Goal: Information Seeking & Learning: Learn about a topic

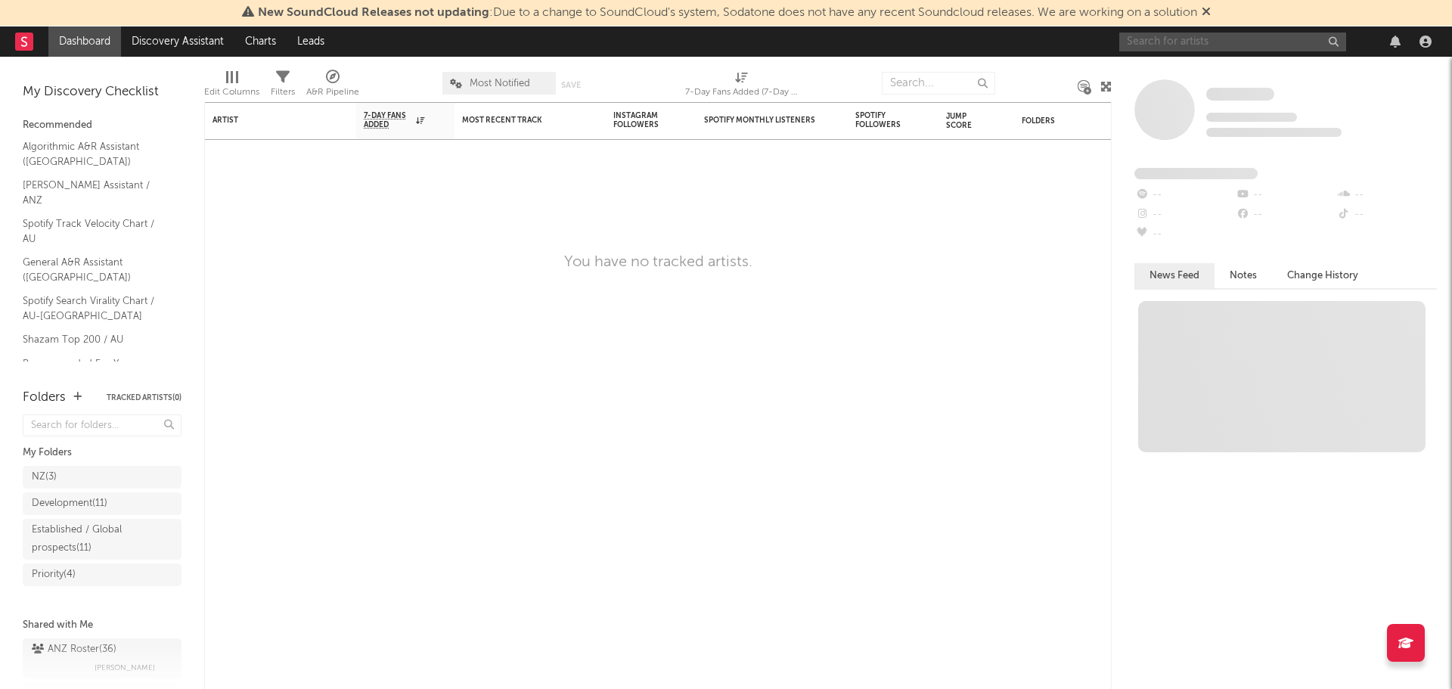
click at [1194, 38] on input "text" at bounding box center [1232, 42] width 227 height 19
type input "[PERSON_NAME]"
click at [1208, 31] on div "[PERSON_NAME]" at bounding box center [1278, 41] width 318 height 30
click at [1207, 37] on input "[PERSON_NAME]" at bounding box center [1232, 42] width 227 height 19
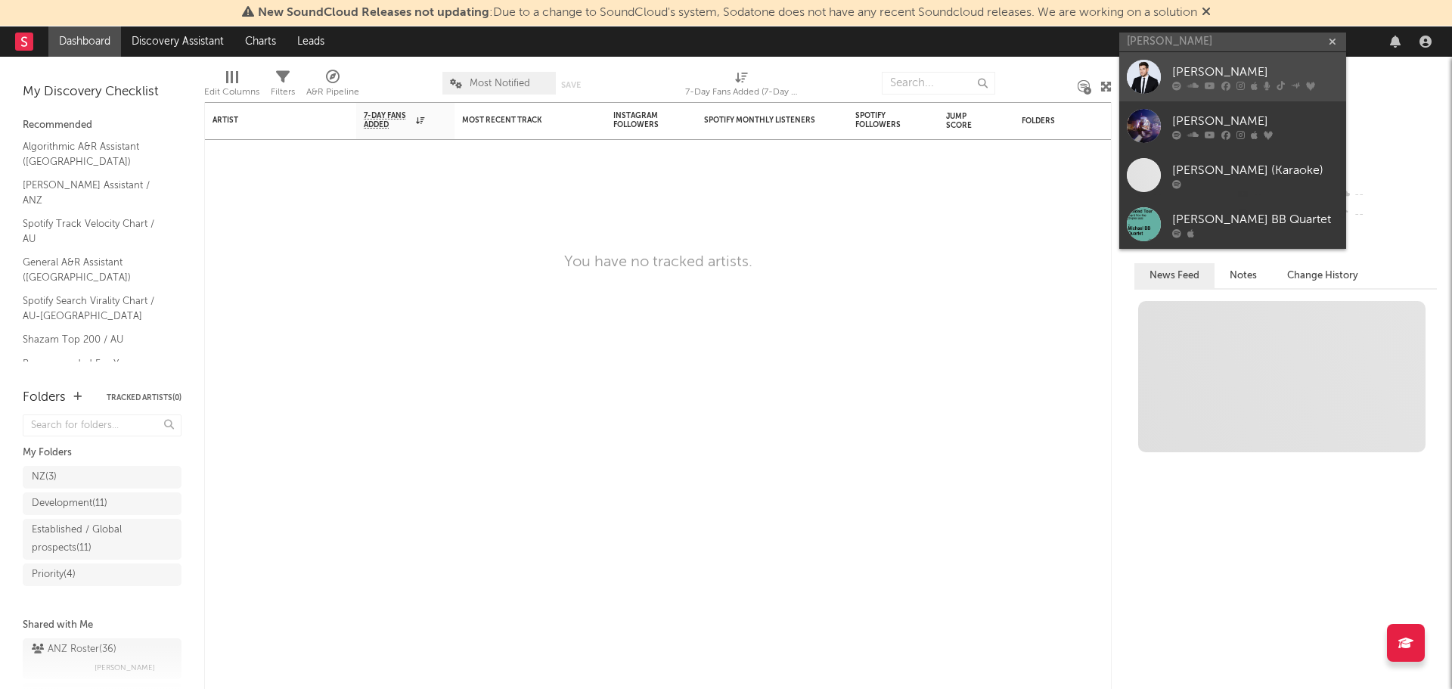
click at [1209, 76] on div "[PERSON_NAME]" at bounding box center [1255, 72] width 166 height 18
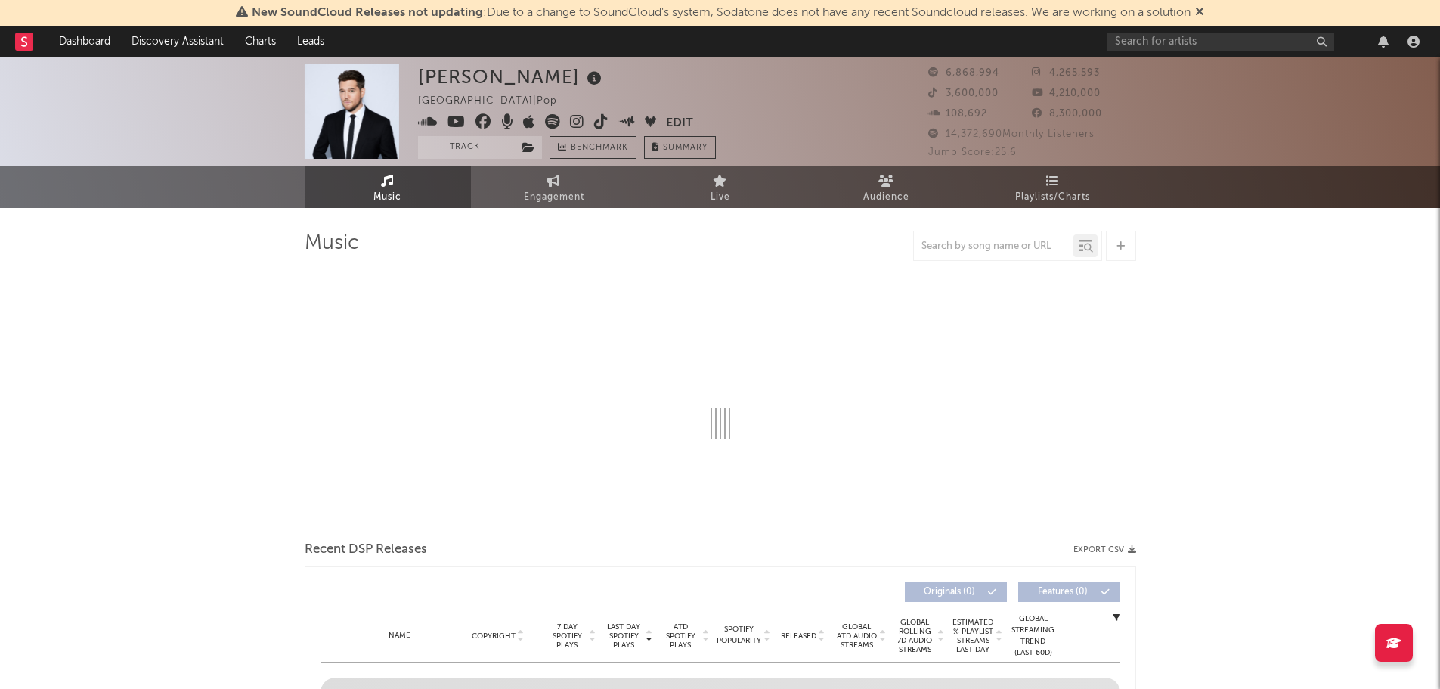
select select "6m"
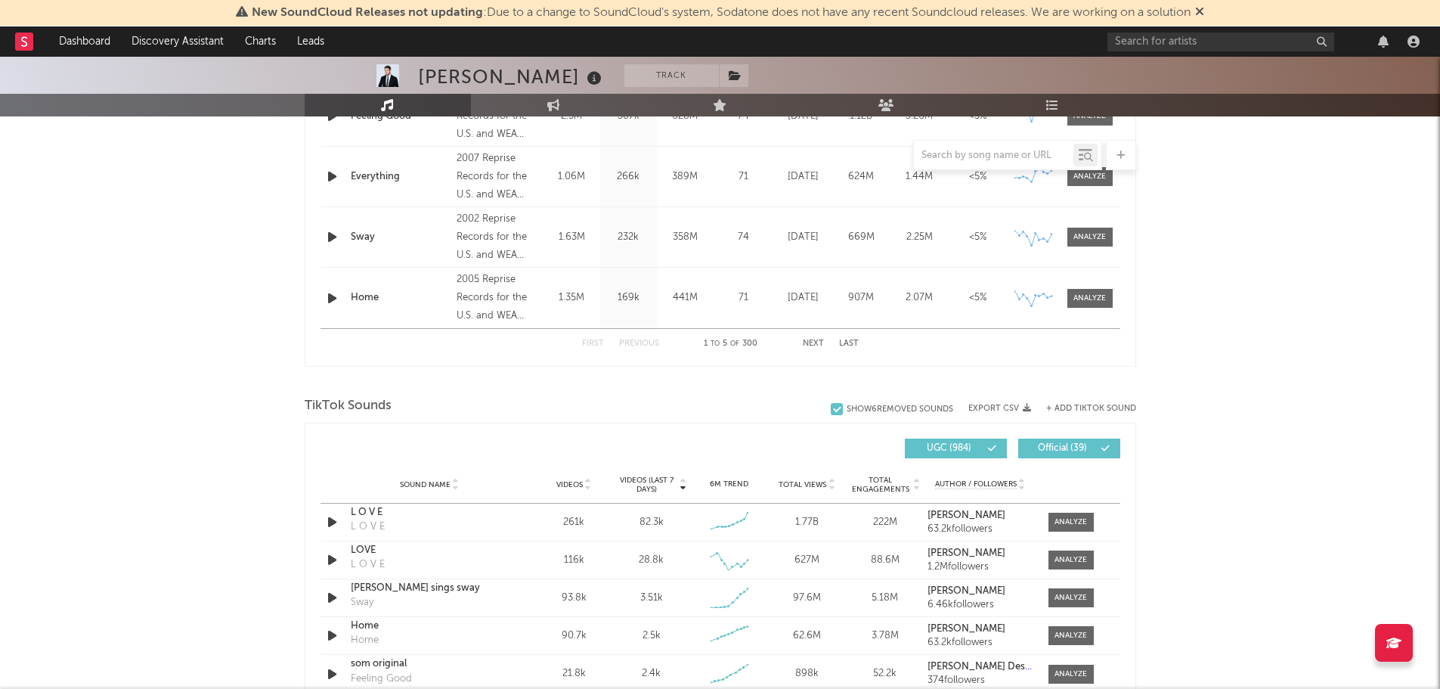
scroll to position [907, 0]
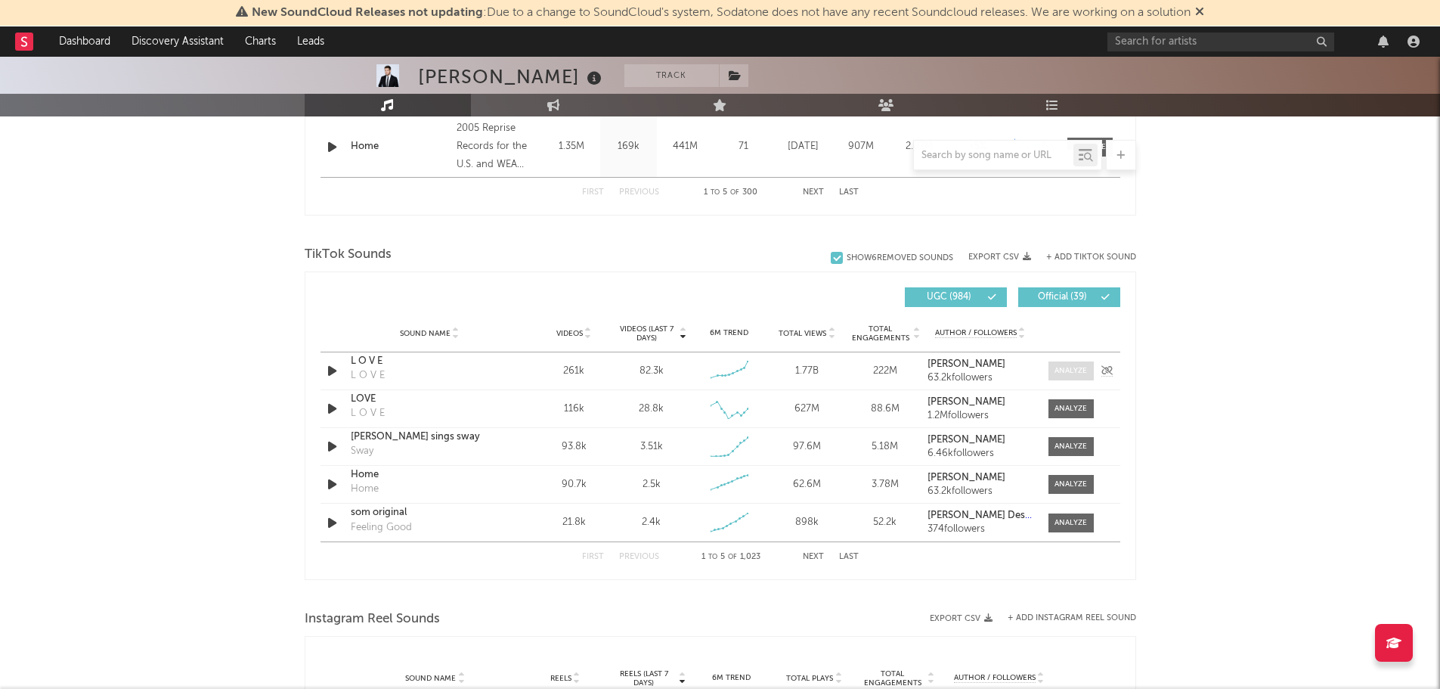
click at [1065, 371] on div at bounding box center [1071, 370] width 33 height 11
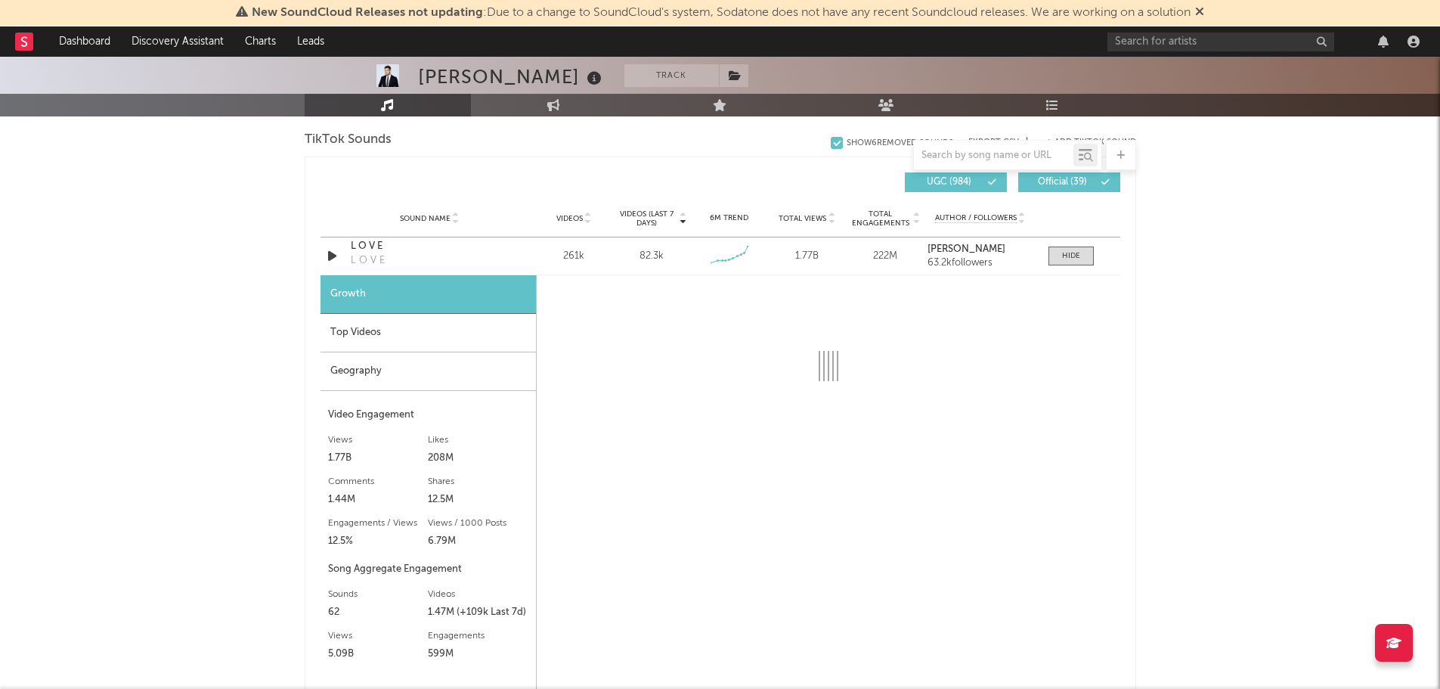
scroll to position [1059, 0]
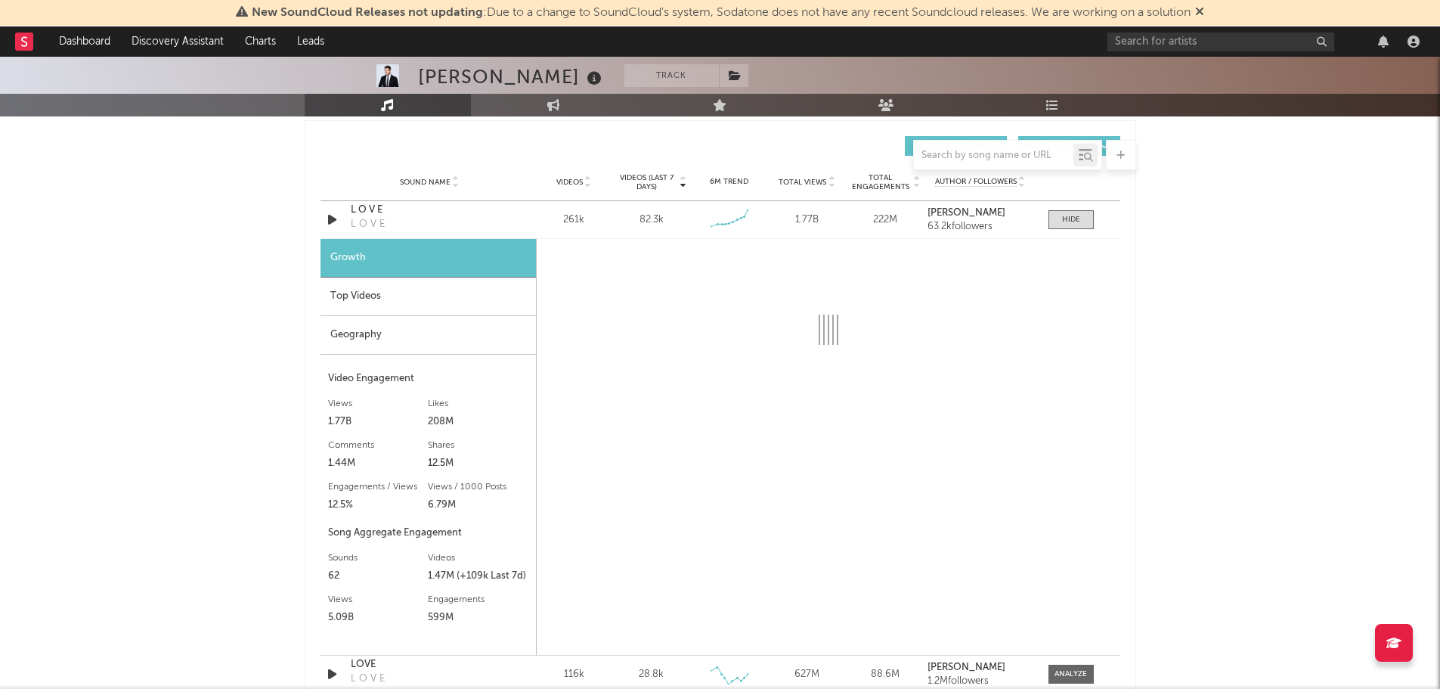
select select "6m"
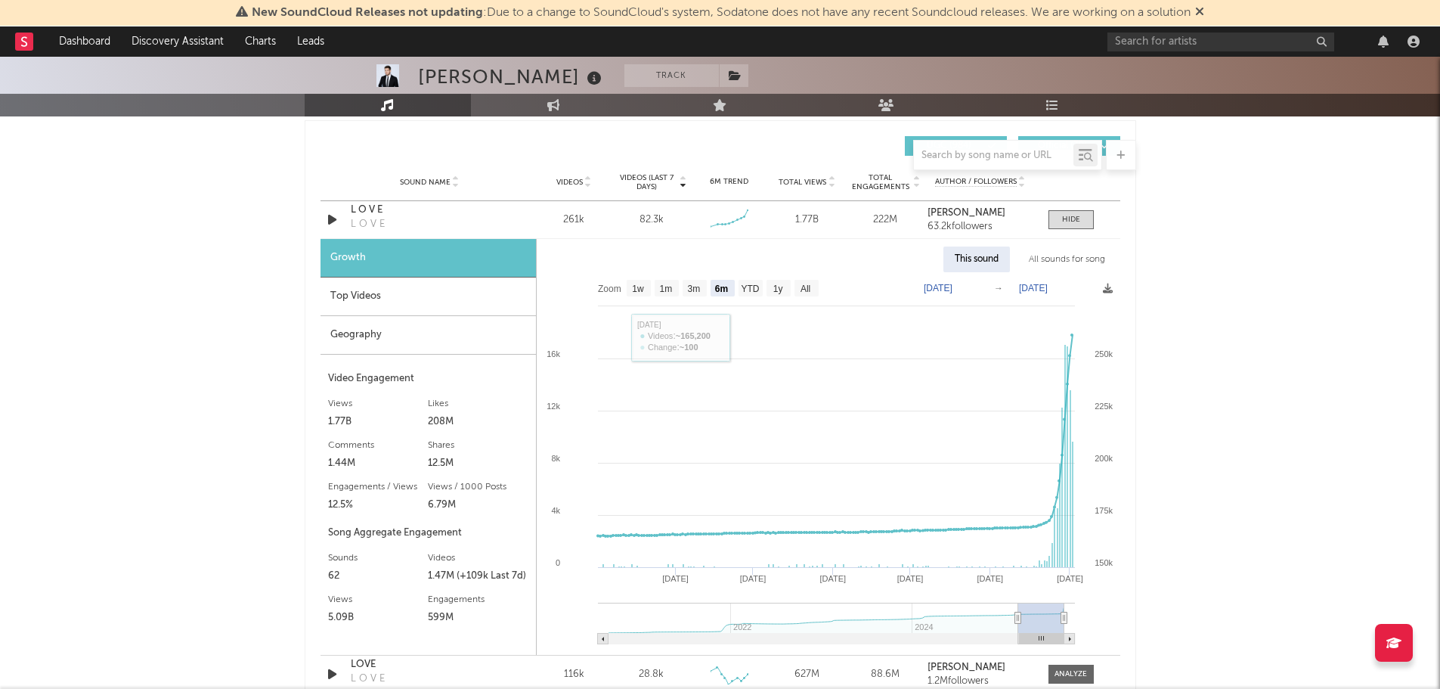
click at [386, 292] on div "Top Videos" at bounding box center [429, 297] width 216 height 39
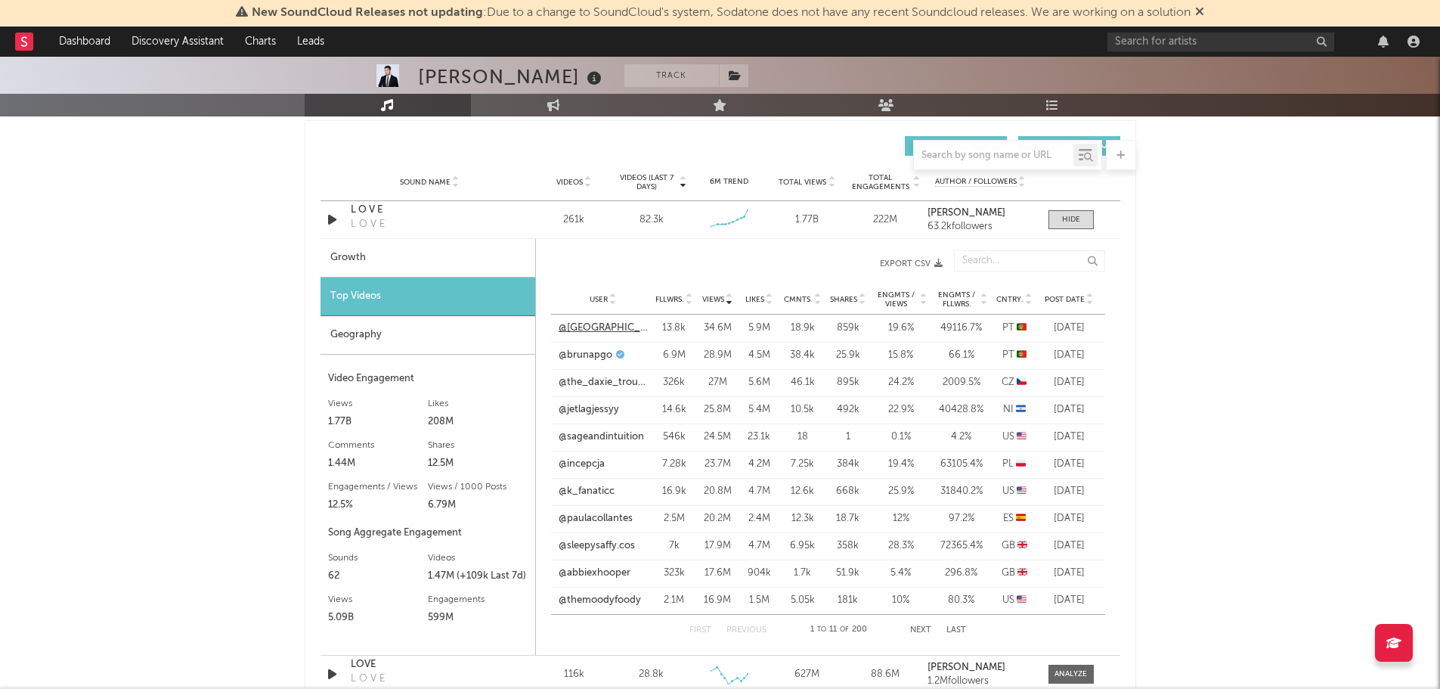
click at [593, 327] on link "@[GEOGRAPHIC_DATA]" at bounding box center [603, 328] width 89 height 15
click at [373, 338] on div "Geography" at bounding box center [428, 335] width 215 height 39
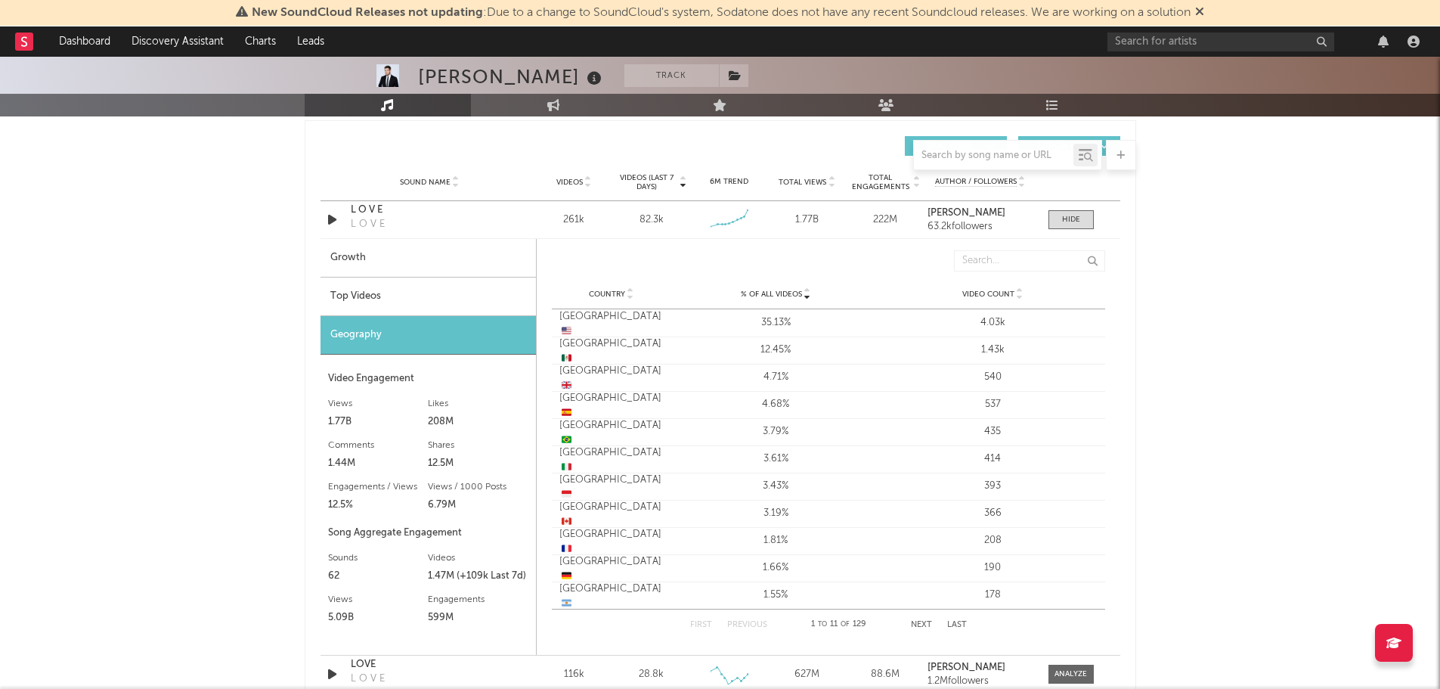
click at [358, 299] on div "Top Videos" at bounding box center [429, 297] width 216 height 39
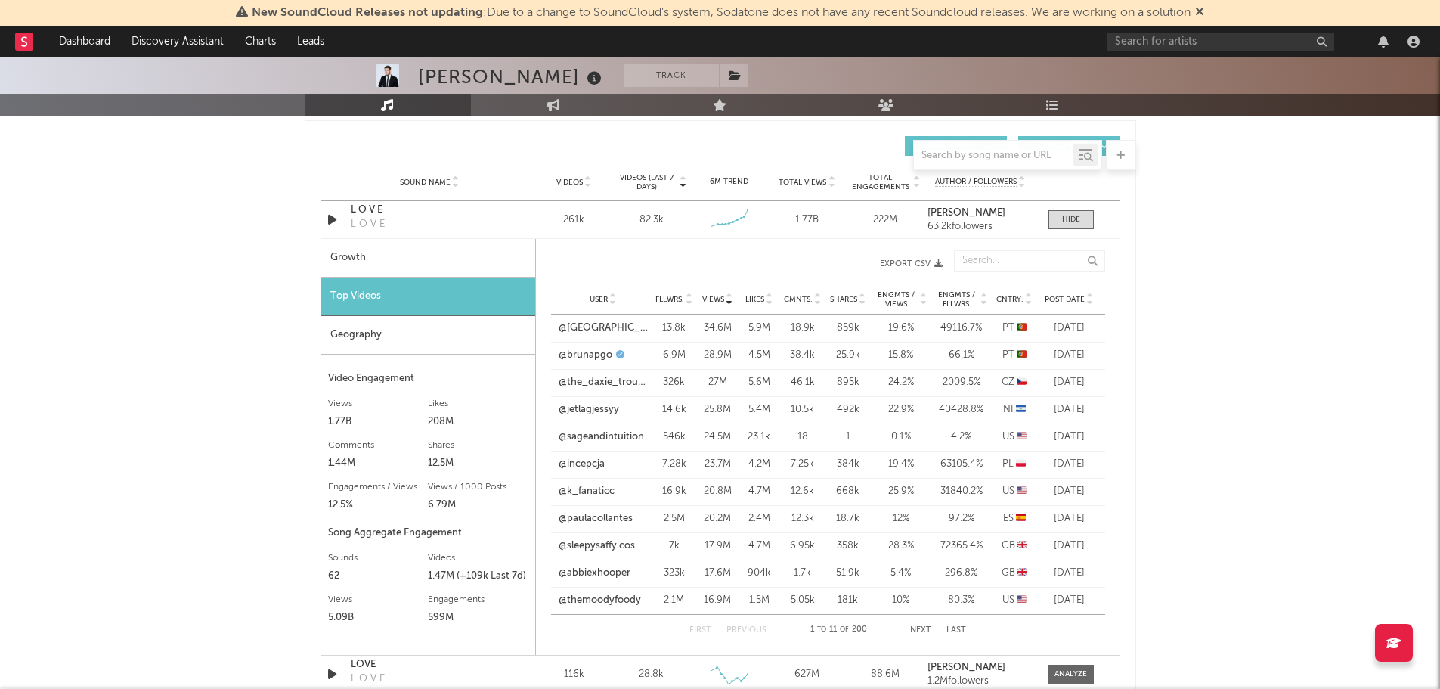
click at [1089, 299] on icon at bounding box center [1091, 302] width 8 height 6
click at [1089, 298] on icon at bounding box center [1091, 296] width 8 height 6
click at [1089, 299] on icon at bounding box center [1091, 302] width 8 height 6
click at [588, 332] on link "@iam.moana.inparis" at bounding box center [603, 328] width 89 height 15
click at [581, 352] on link "@larahchiang" at bounding box center [590, 355] width 62 height 15
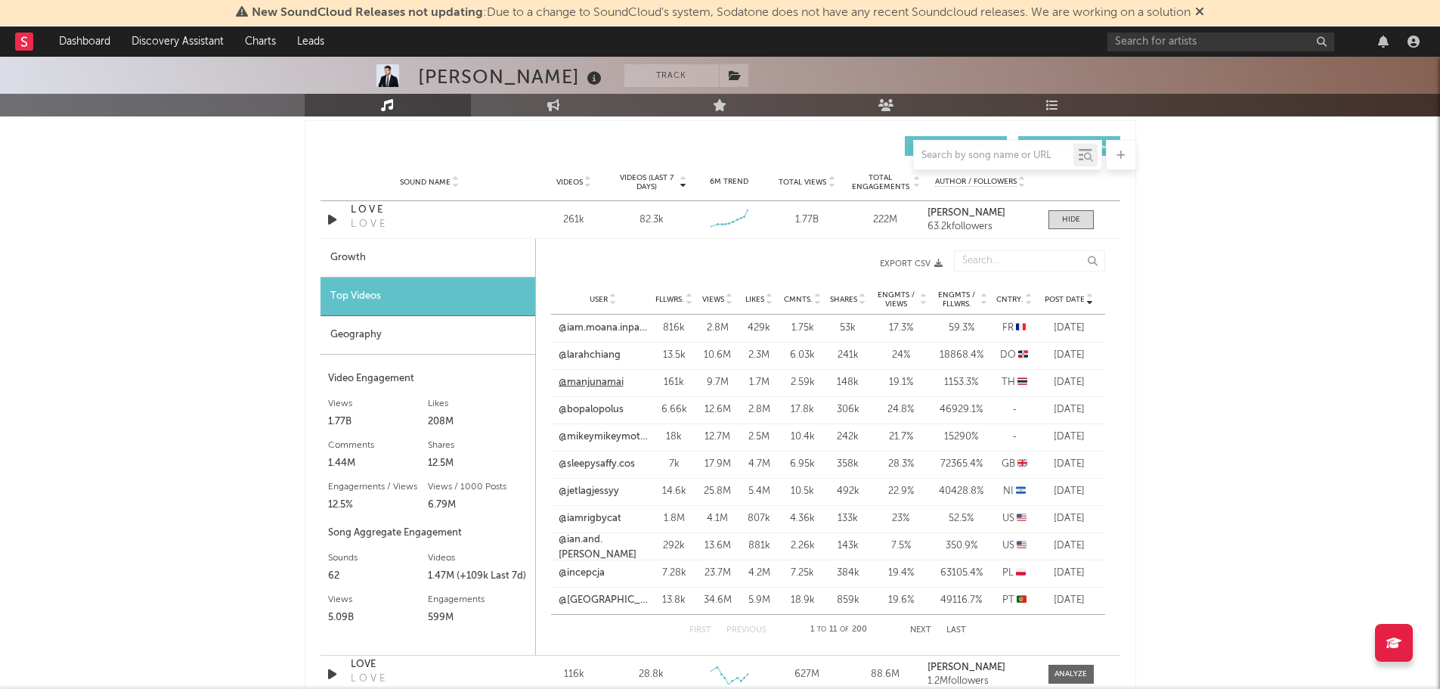
click at [589, 385] on link "@manjunamai" at bounding box center [591, 382] width 65 height 15
click at [603, 408] on link "@bopalopolus" at bounding box center [591, 409] width 65 height 15
click at [586, 437] on link "@mikeymikeymotocykey" at bounding box center [603, 436] width 89 height 15
click at [600, 465] on link "@sleepysaffy.cos" at bounding box center [597, 464] width 76 height 15
click at [594, 492] on link "@jetlagjessyy" at bounding box center [589, 491] width 60 height 15
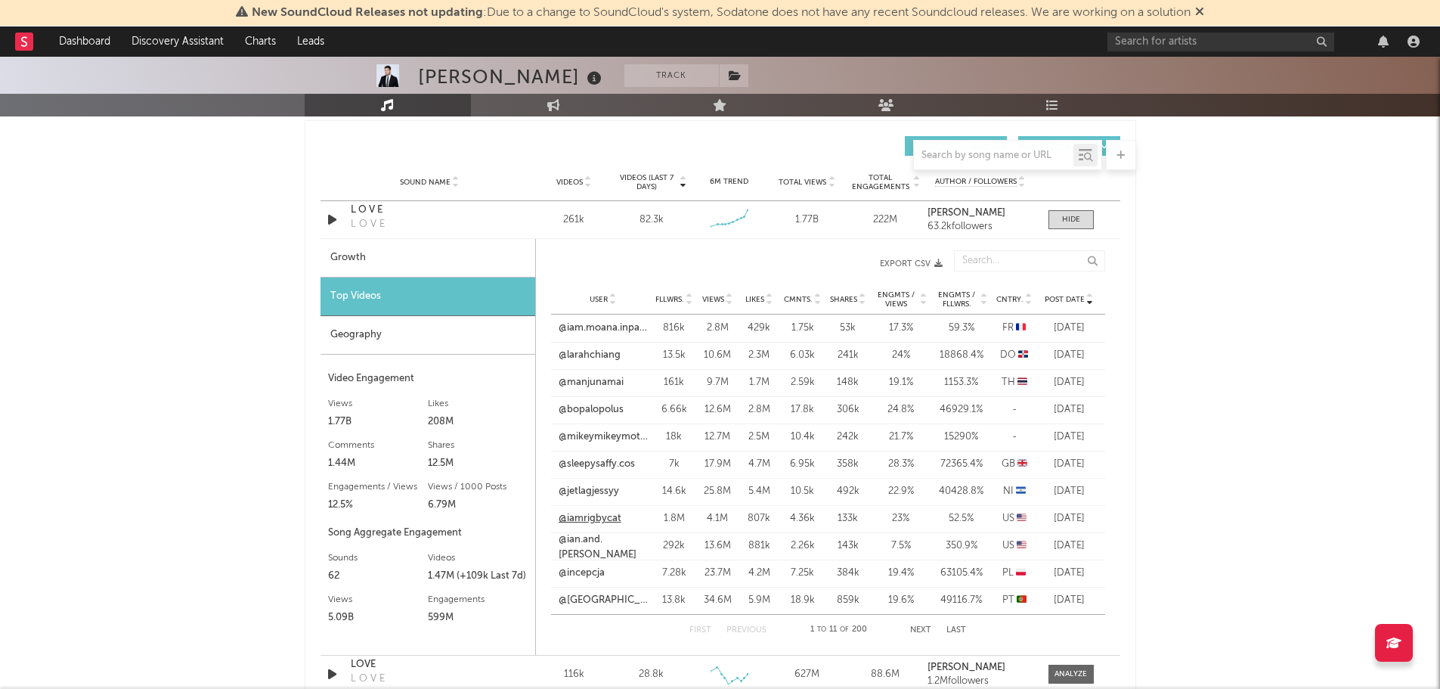
click at [591, 520] on link "@iamrigbycat" at bounding box center [590, 518] width 63 height 15
click at [581, 550] on link "@ian.and.[PERSON_NAME]" at bounding box center [603, 546] width 89 height 29
click at [587, 572] on link "@incepcja" at bounding box center [582, 573] width 46 height 15
click at [578, 606] on link "@[GEOGRAPHIC_DATA]" at bounding box center [603, 600] width 89 height 15
click at [354, 337] on div "Geography" at bounding box center [428, 335] width 215 height 39
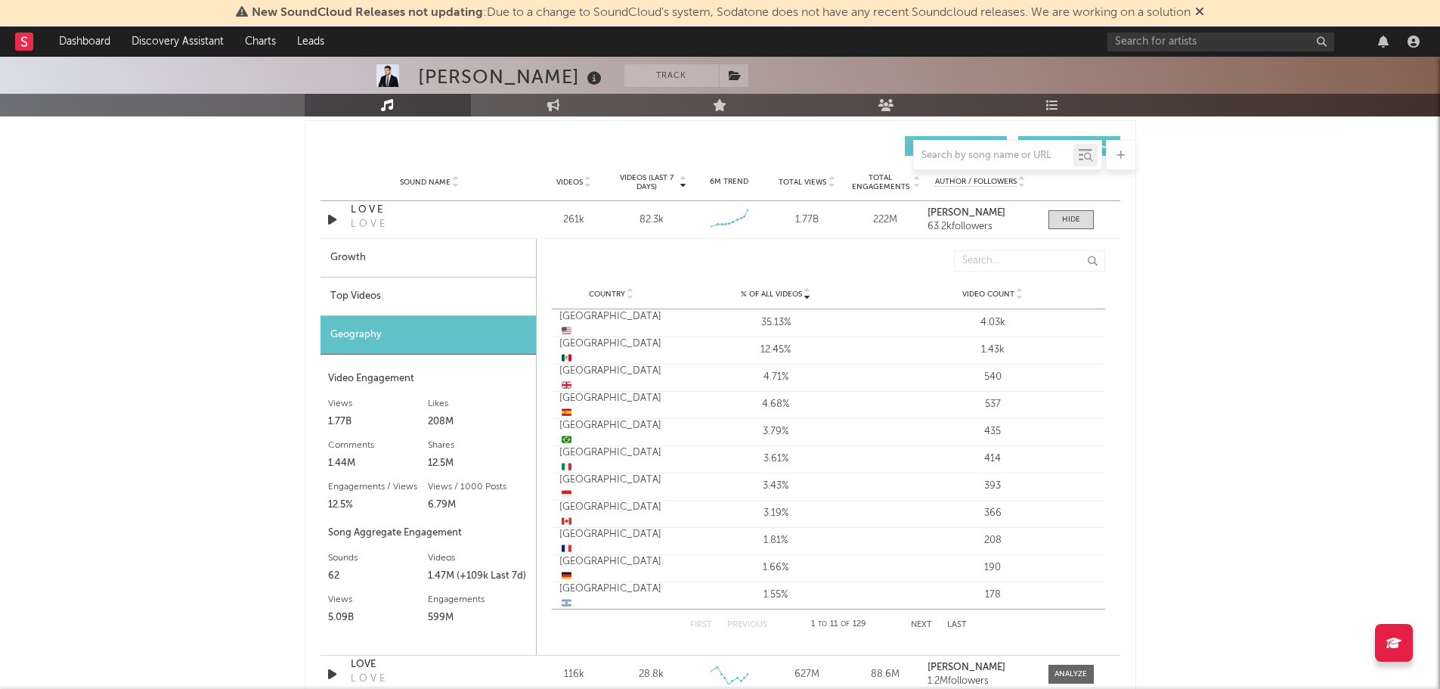
click at [352, 263] on div "Growth" at bounding box center [429, 258] width 216 height 39
select select "6m"
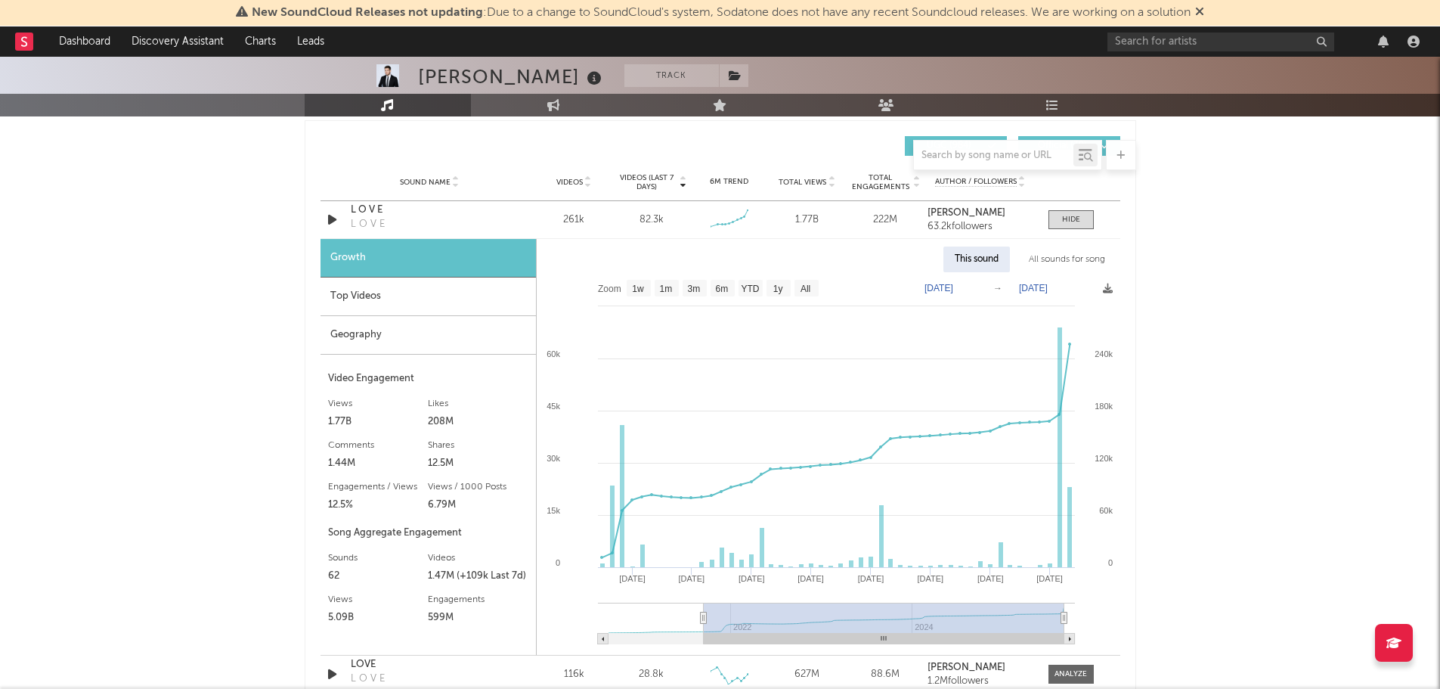
type input "[DATE]"
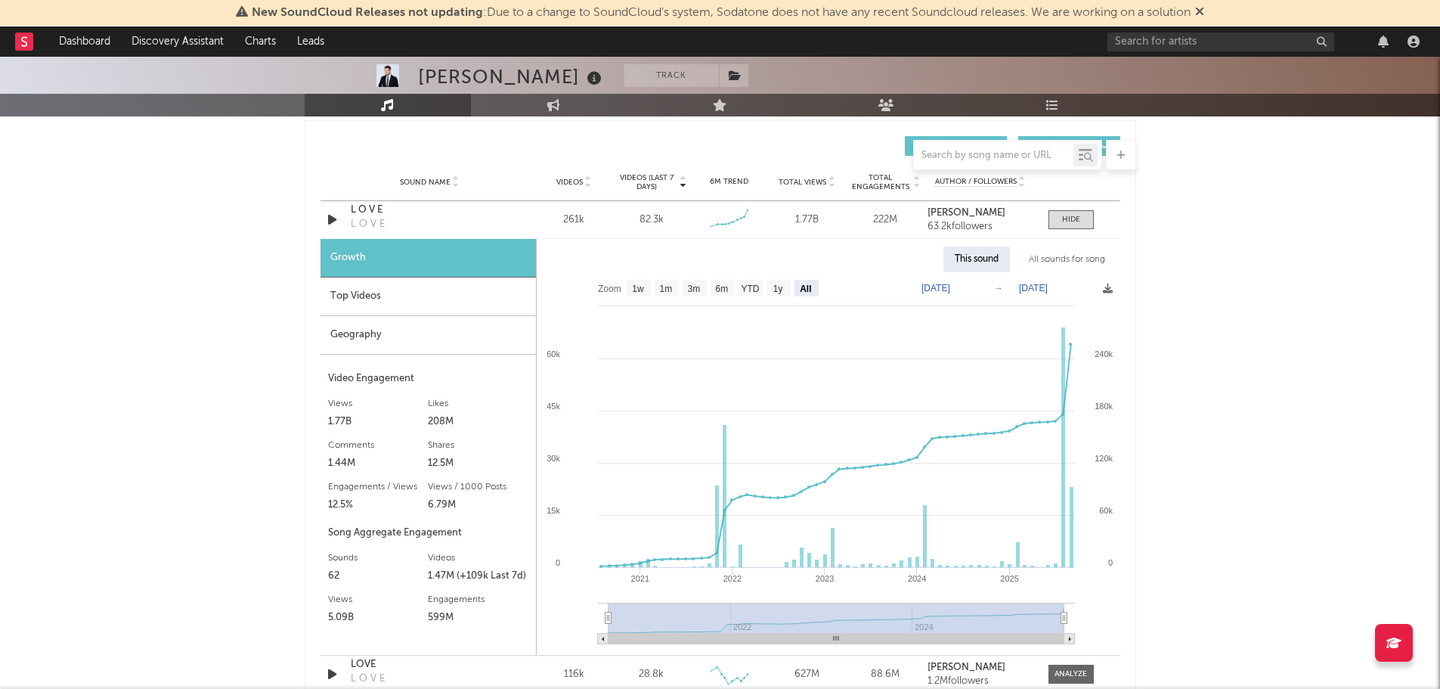
select select "All"
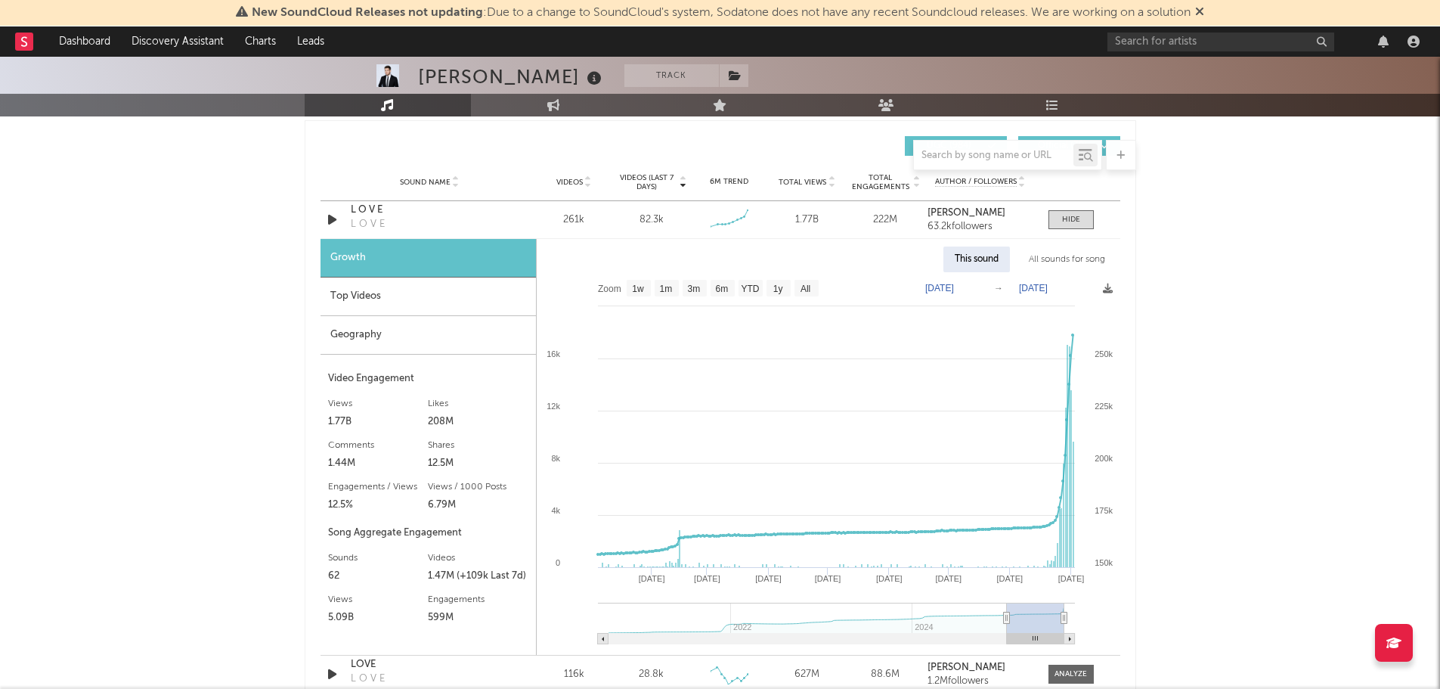
type input "[DATE]"
select select "6m"
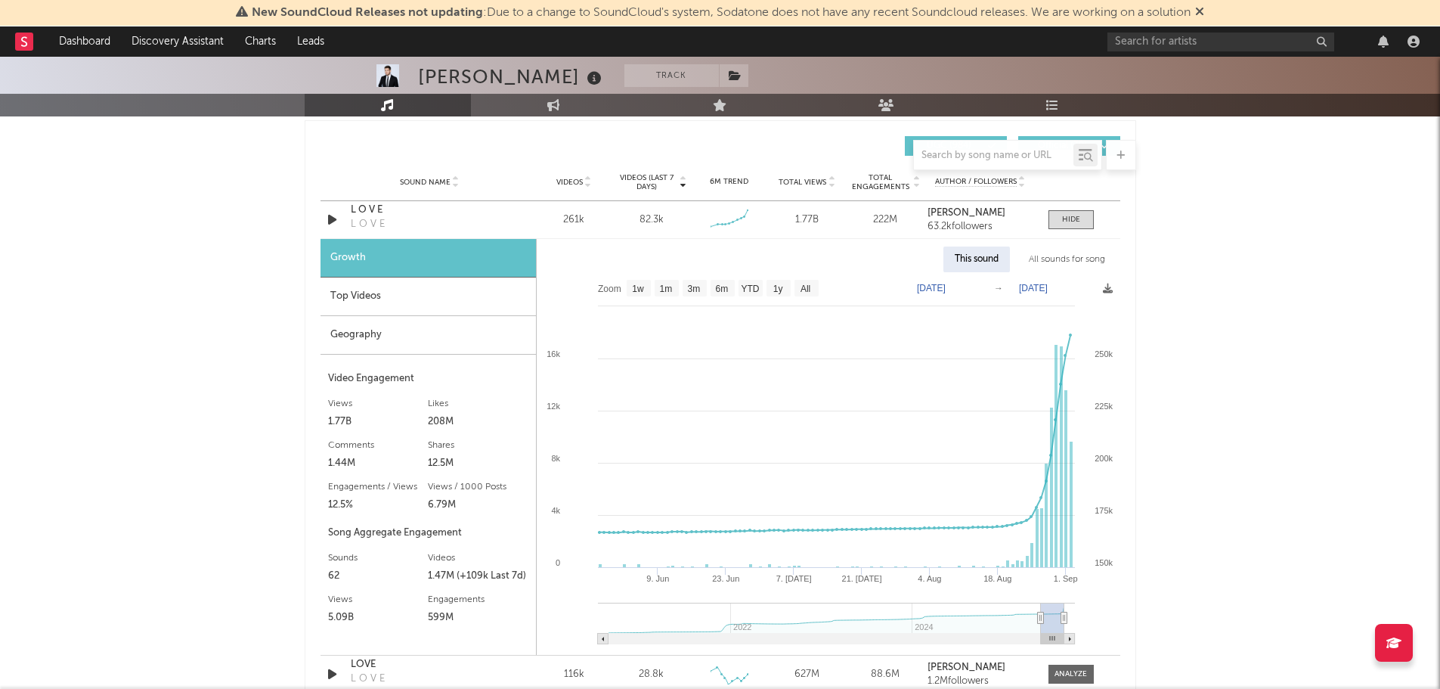
type input "[DATE]"
select select "3m"
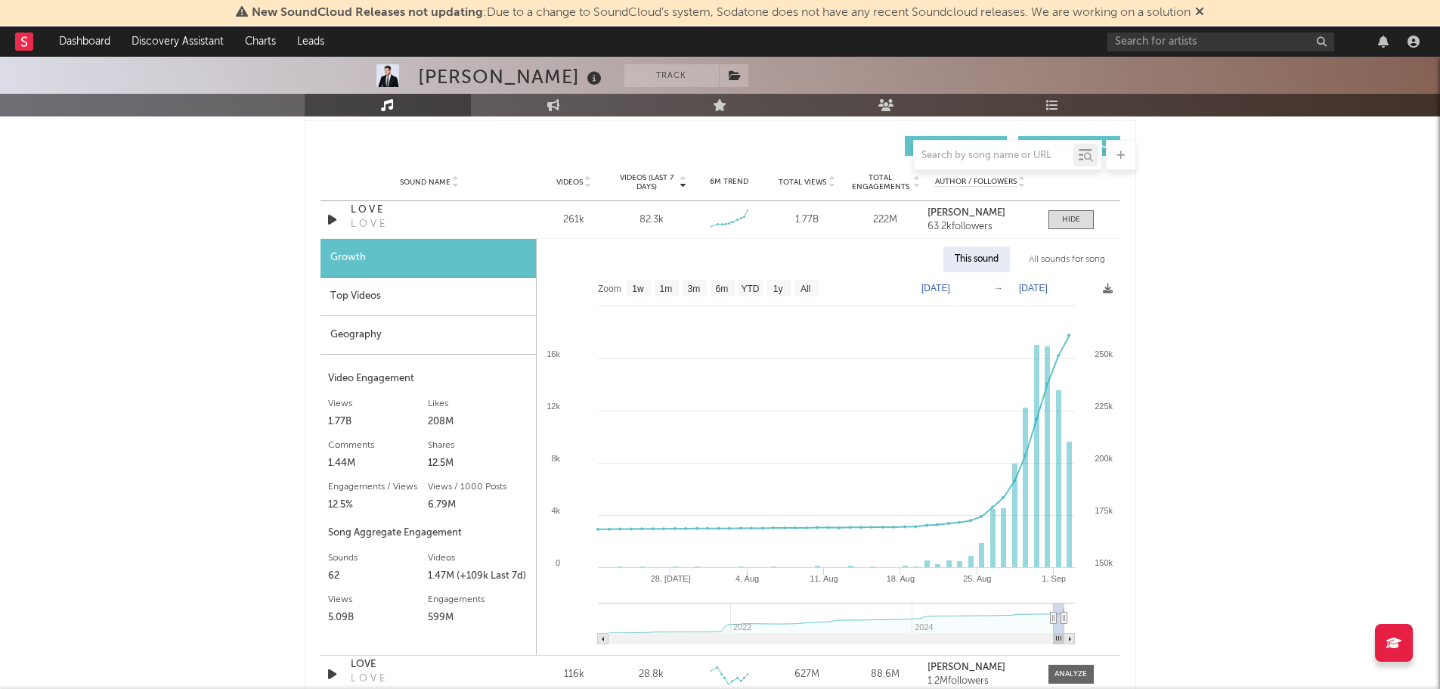
type input "[DATE]"
select select "1m"
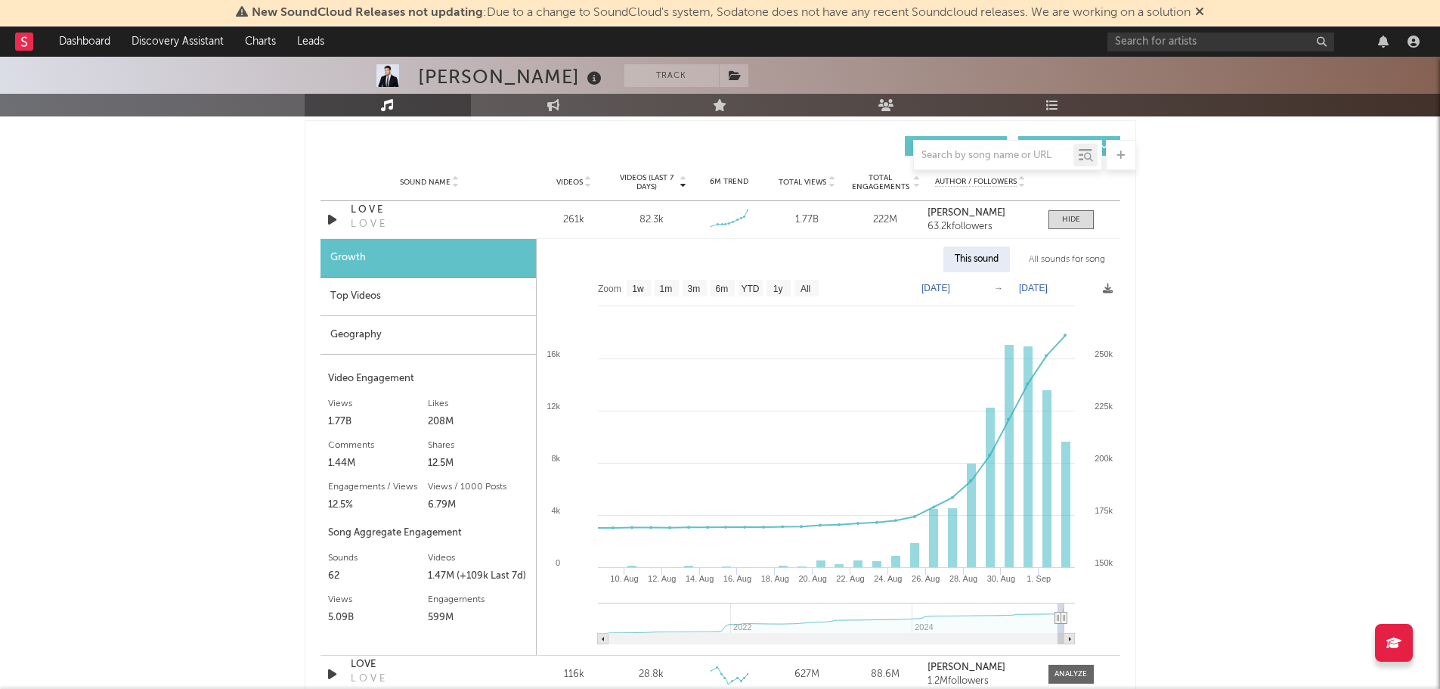
type input "[DATE]"
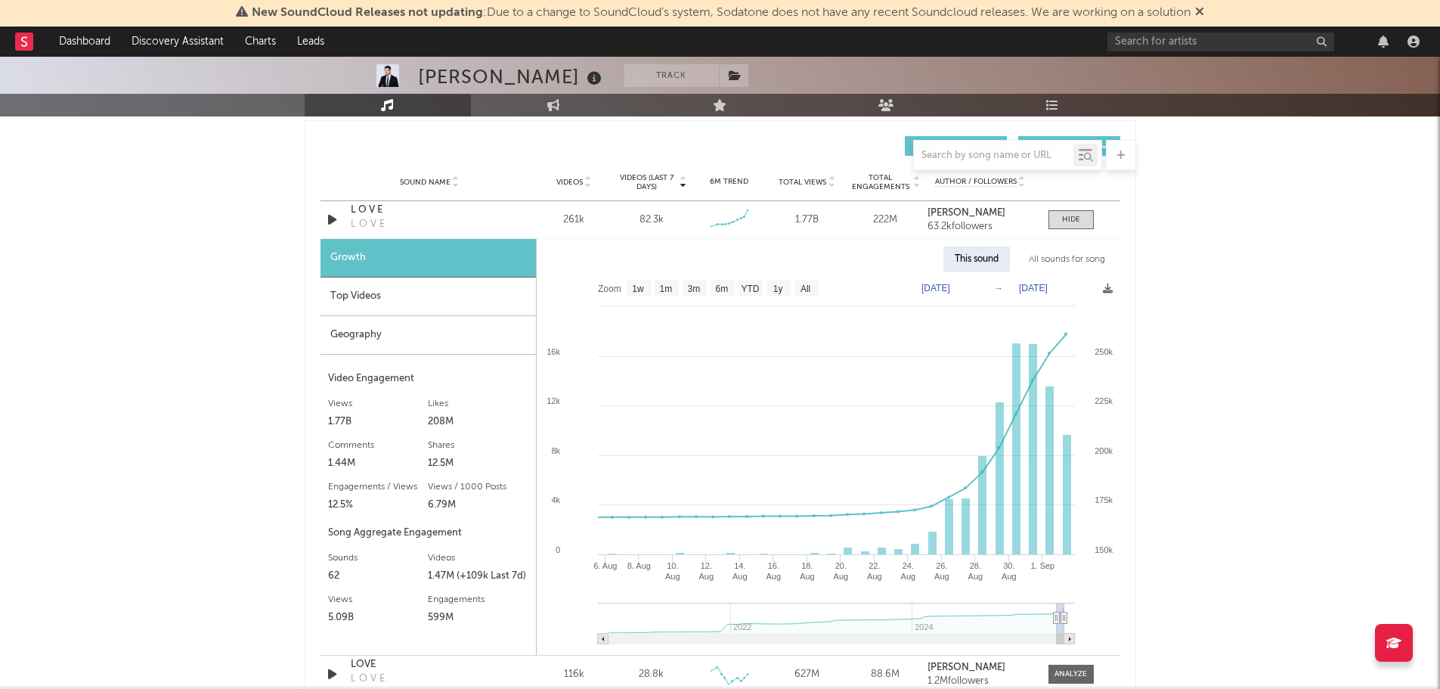
select select "1m"
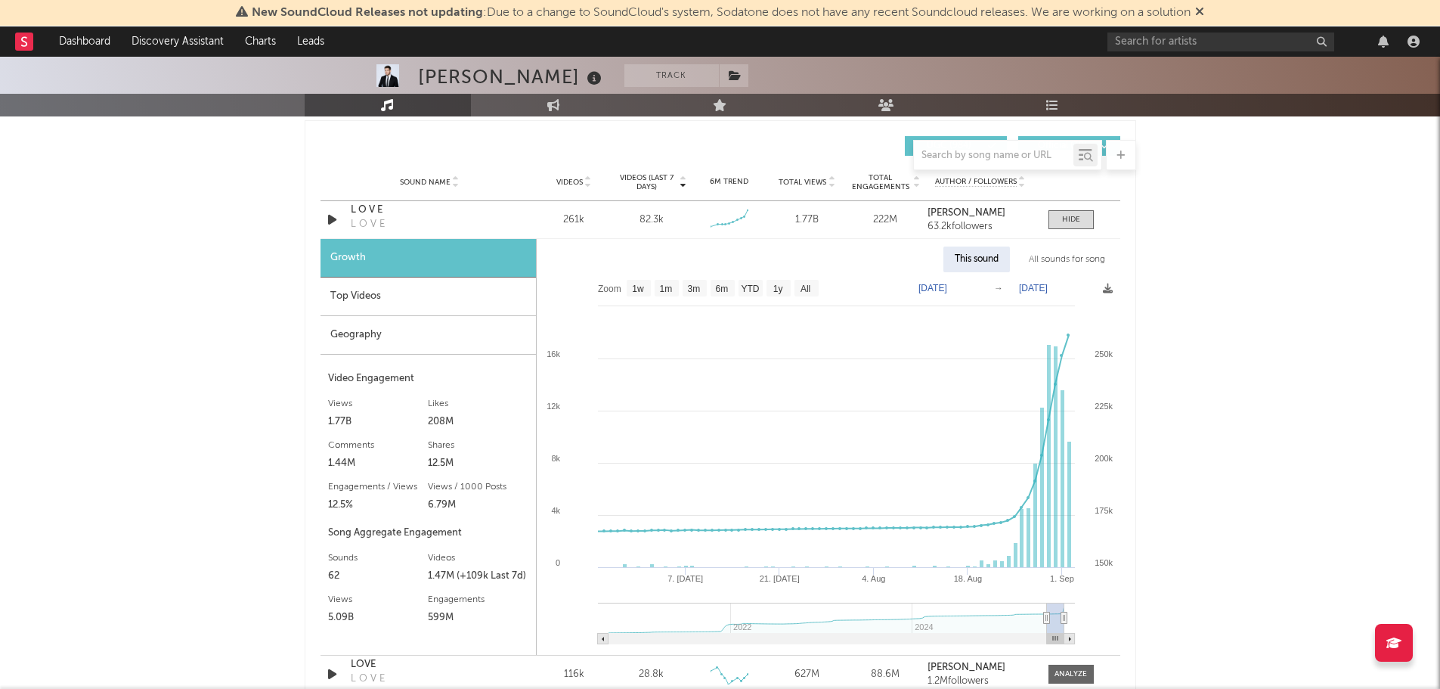
type input "[DATE]"
select select "3m"
type input "[DATE]"
drag, startPoint x: 1019, startPoint y: 618, endPoint x: 1045, endPoint y: 622, distance: 26.0
click at [1045, 622] on icon at bounding box center [1045, 617] width 6 height 11
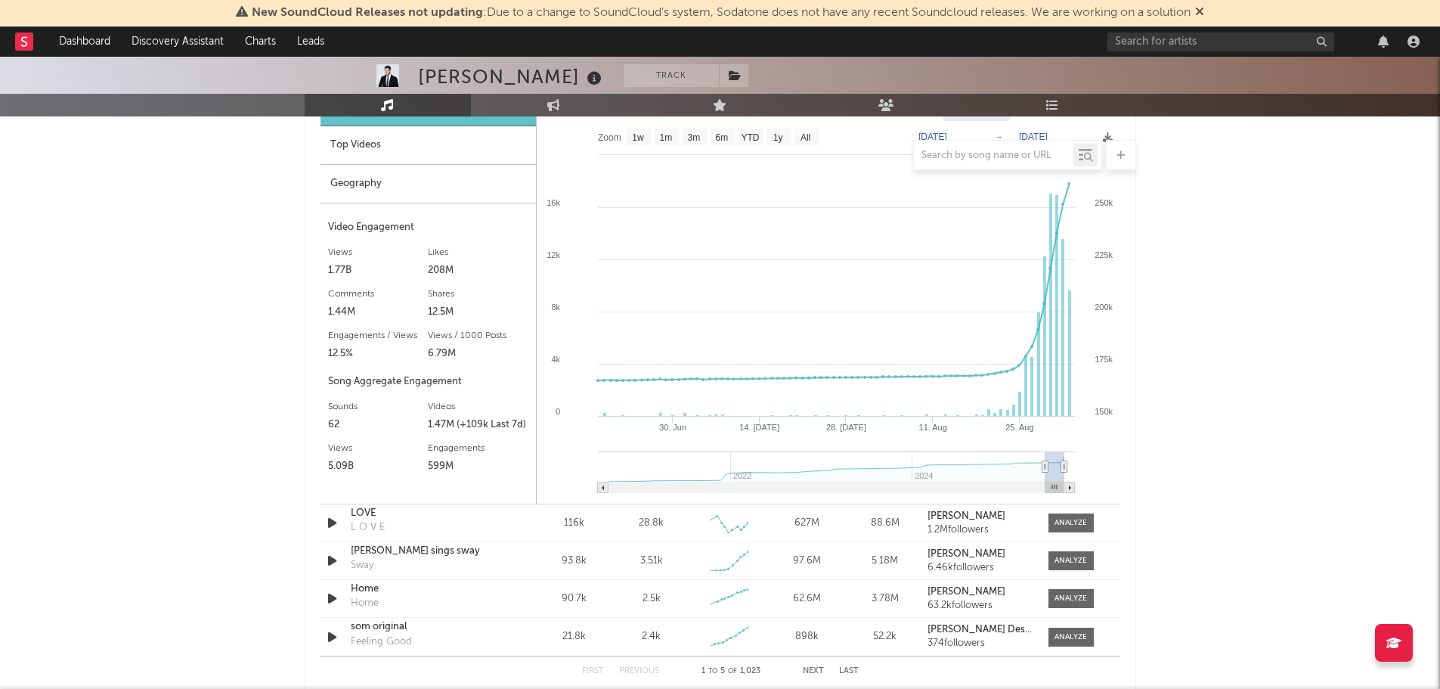
scroll to position [1361, 0]
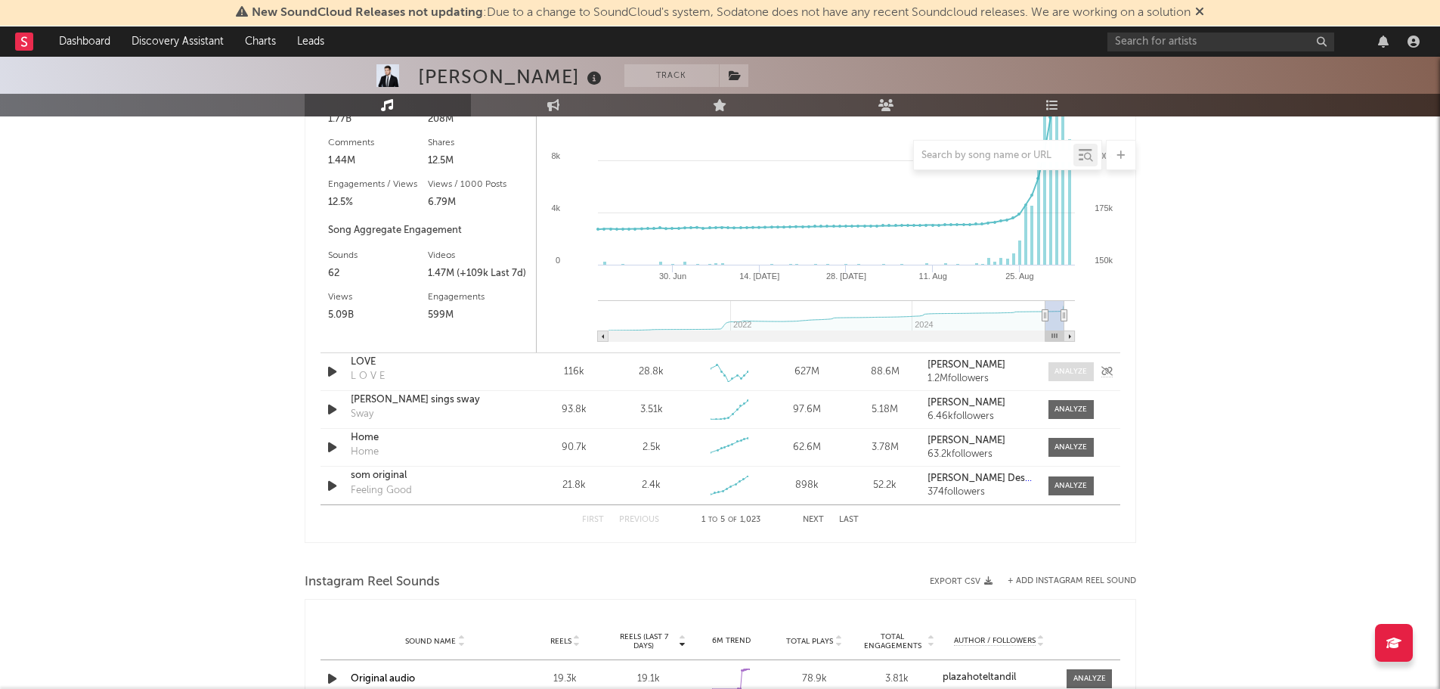
click at [1059, 373] on div at bounding box center [1071, 371] width 33 height 11
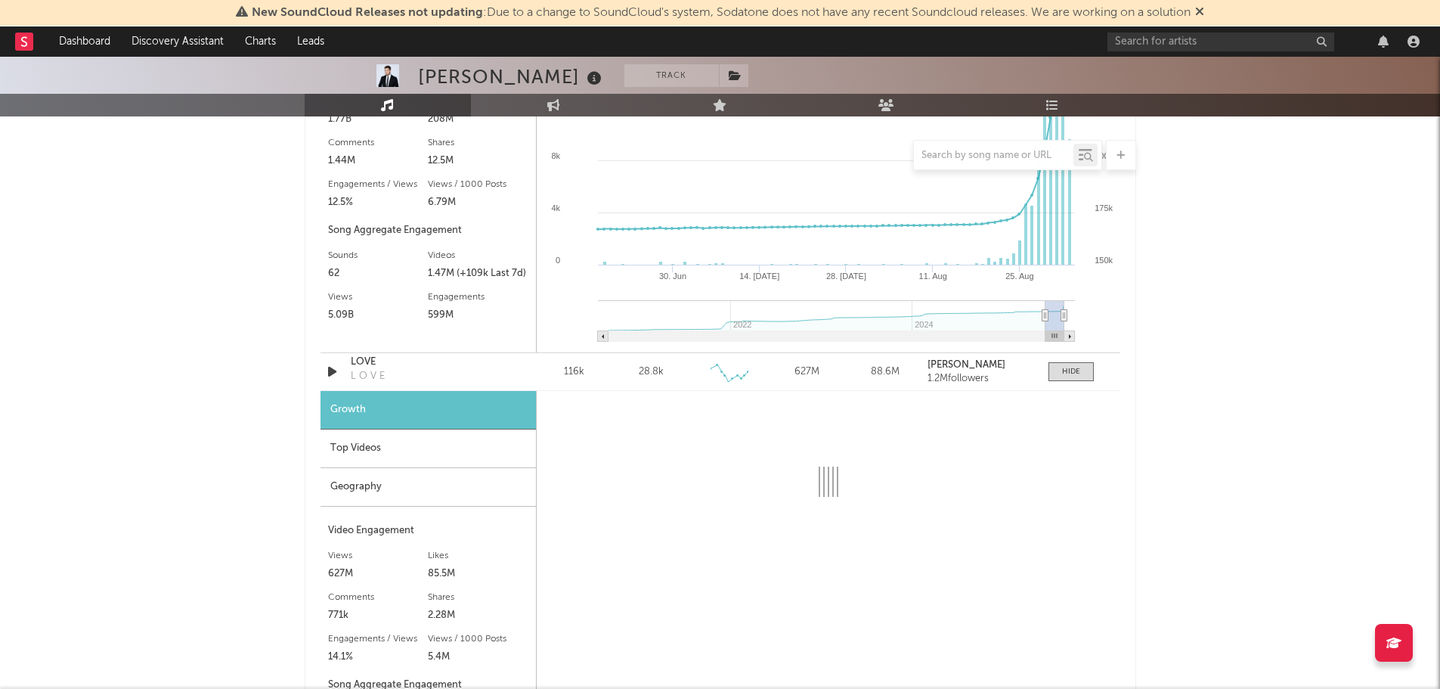
scroll to position [1512, 0]
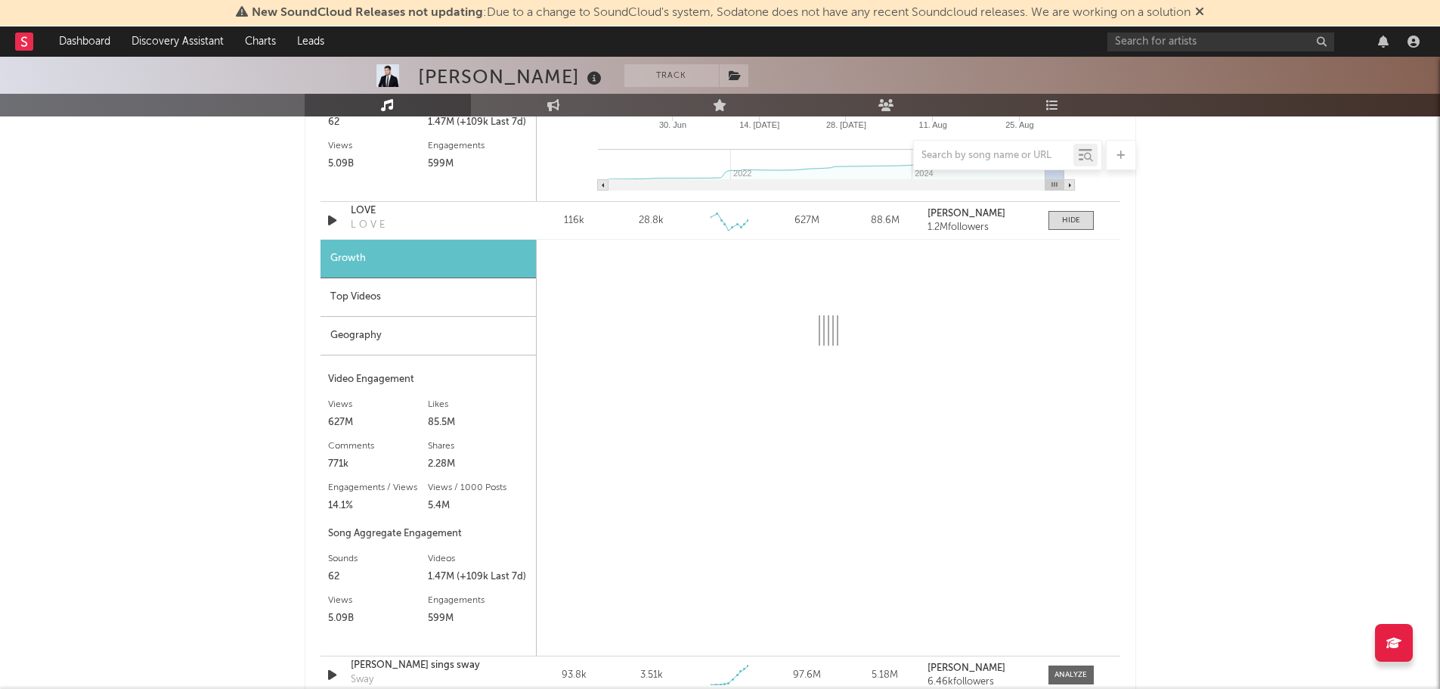
select select "6m"
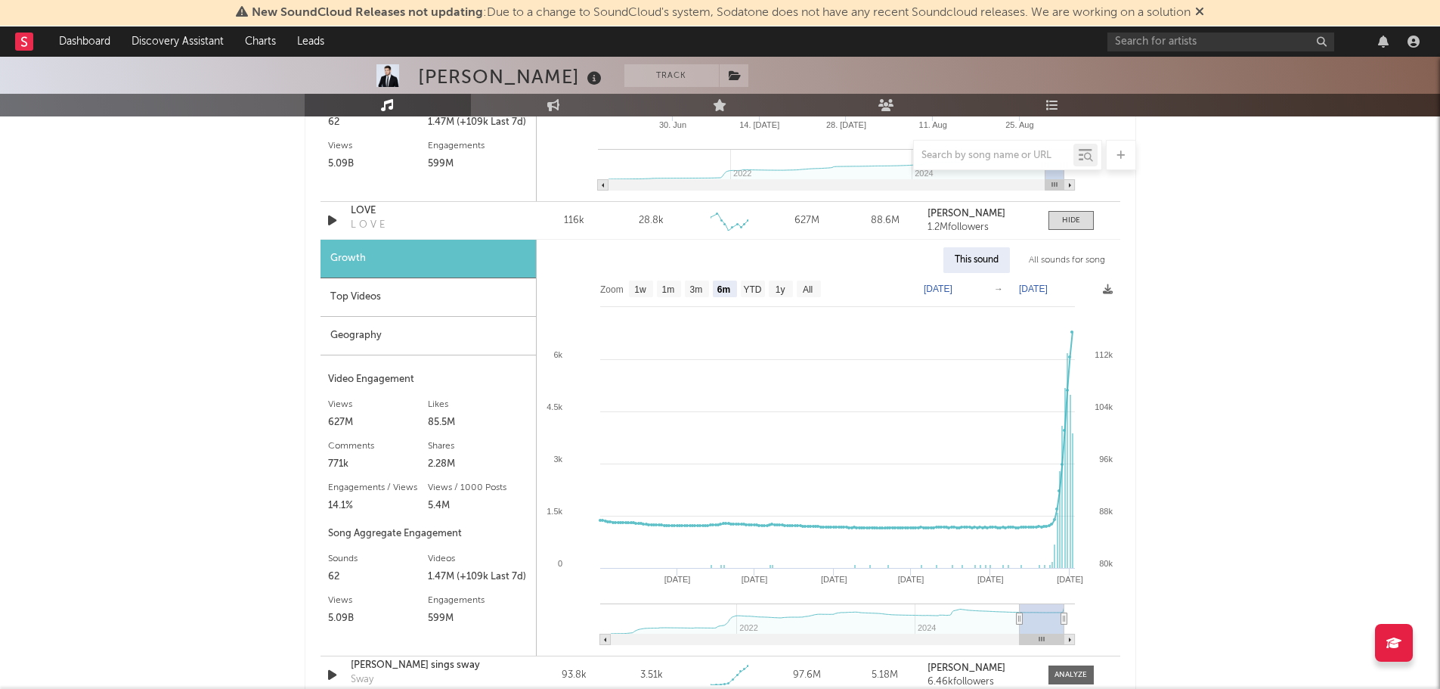
click at [337, 298] on div "Top Videos" at bounding box center [429, 297] width 216 height 39
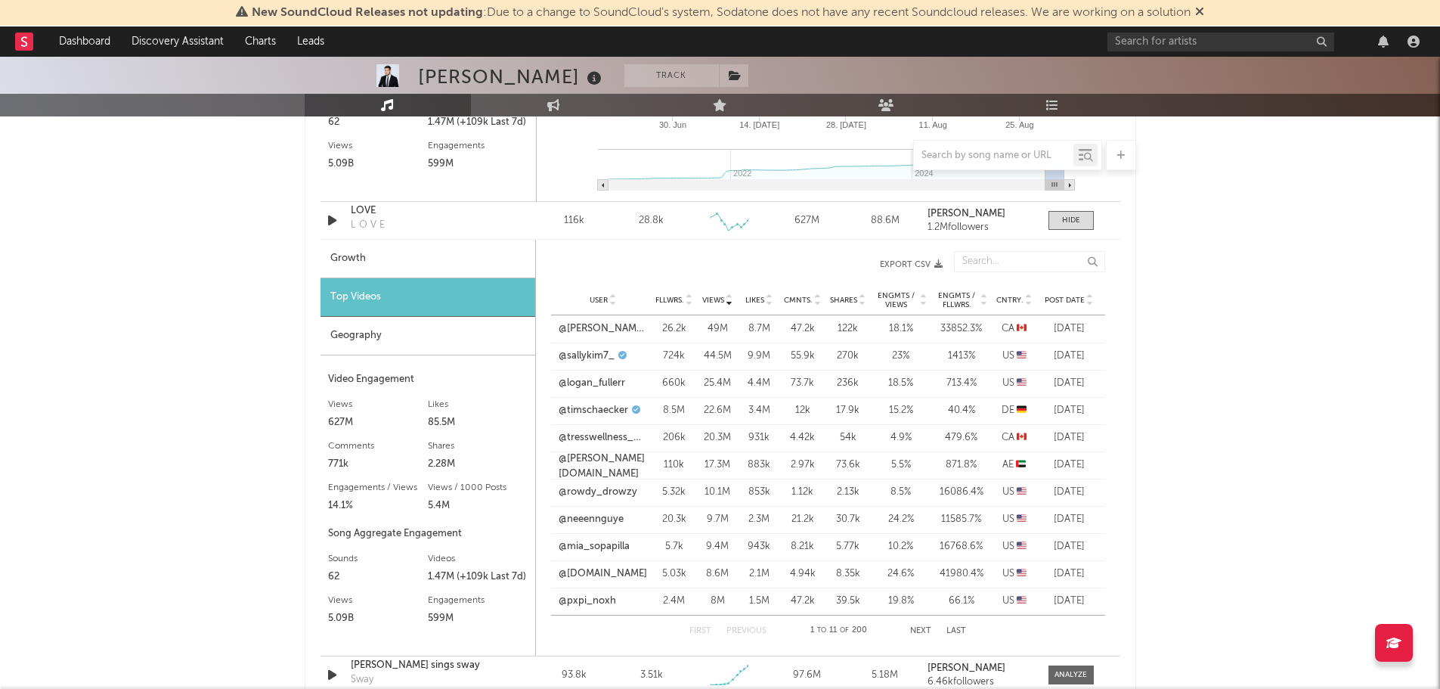
click at [1090, 296] on icon at bounding box center [1091, 297] width 8 height 6
click at [580, 327] on link "@itsbrendatv" at bounding box center [589, 328] width 60 height 15
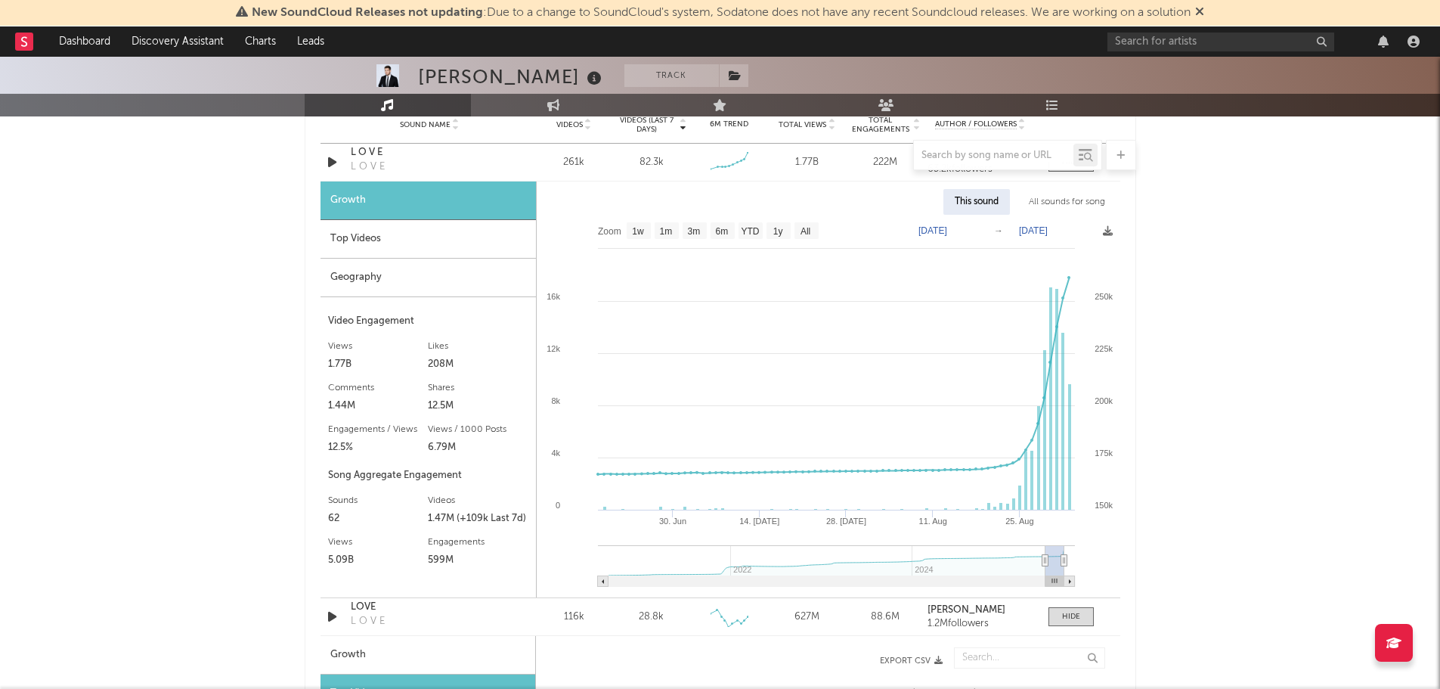
scroll to position [1059, 0]
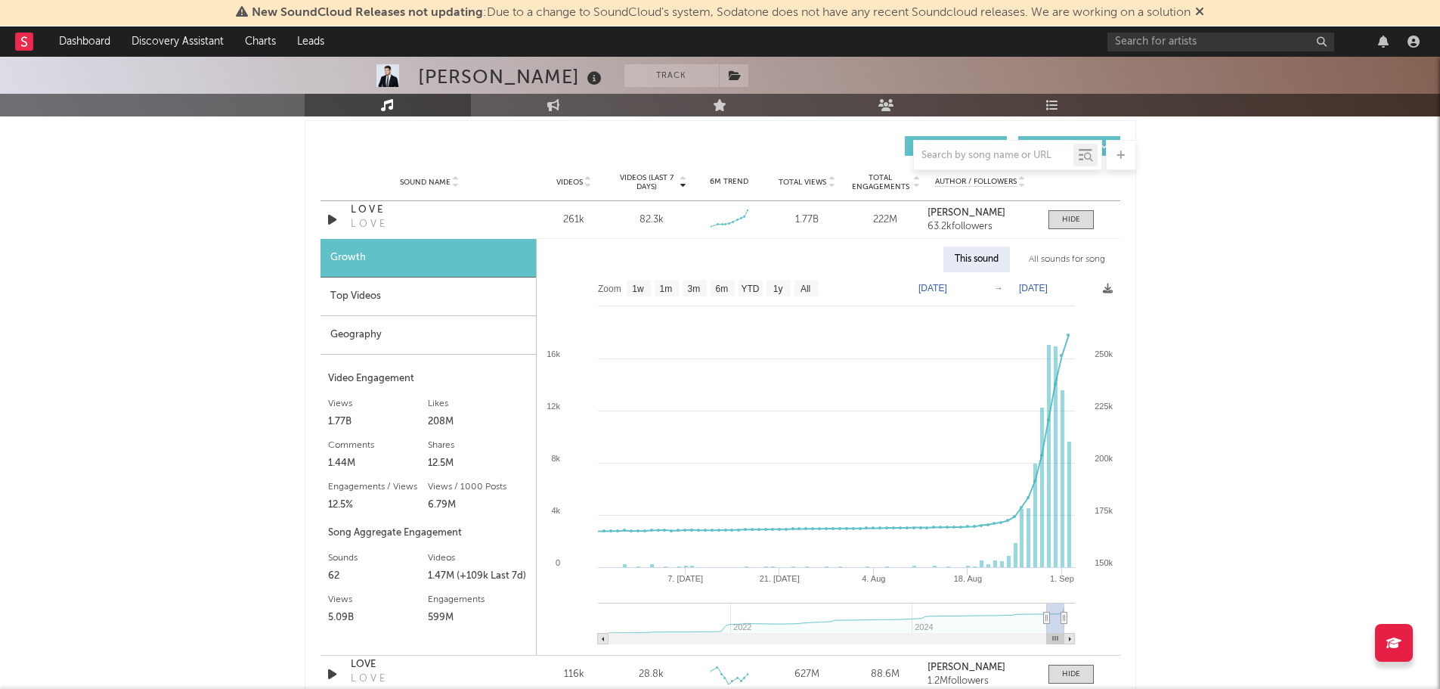
type input "[DATE]"
select select "3m"
type input "[DATE]"
select select "6m"
type input "[DATE]"
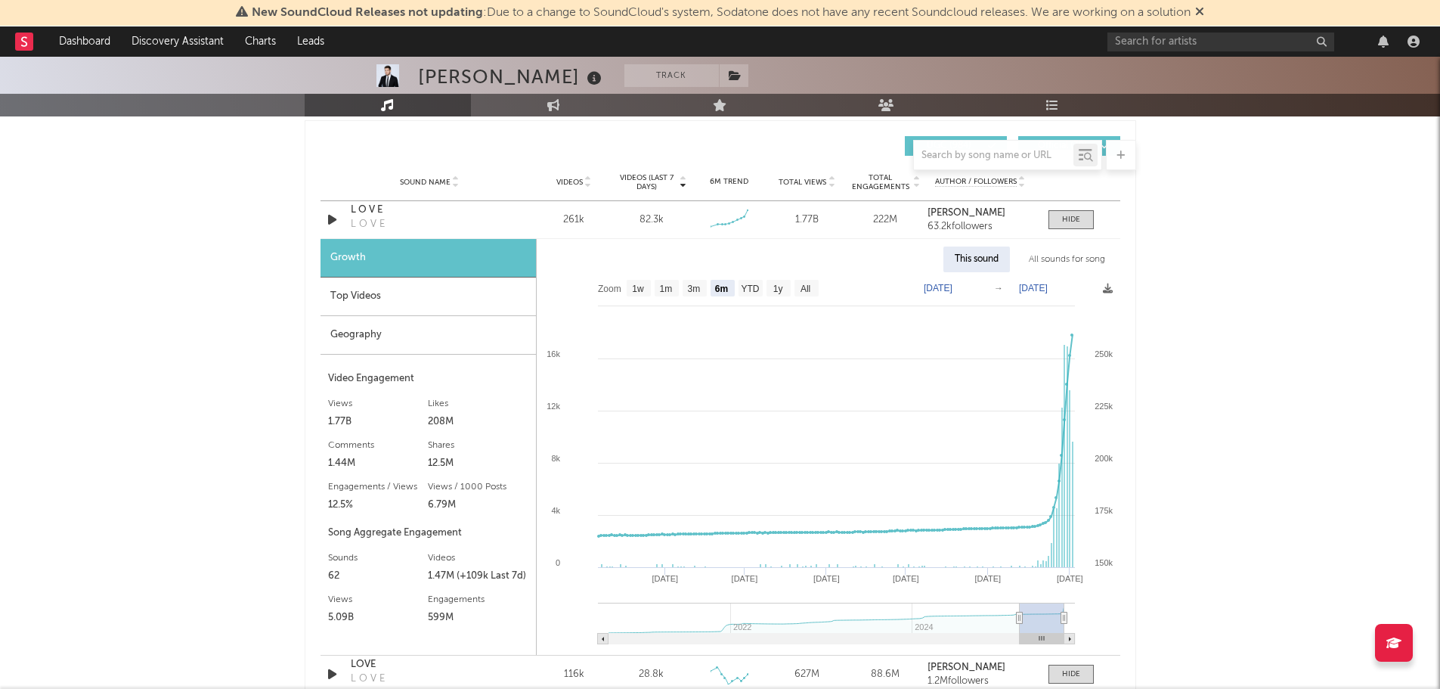
drag, startPoint x: 1047, startPoint y: 622, endPoint x: 1019, endPoint y: 619, distance: 27.3
click at [1019, 619] on icon at bounding box center [1019, 617] width 6 height 11
click at [398, 293] on div "Top Videos" at bounding box center [429, 297] width 216 height 39
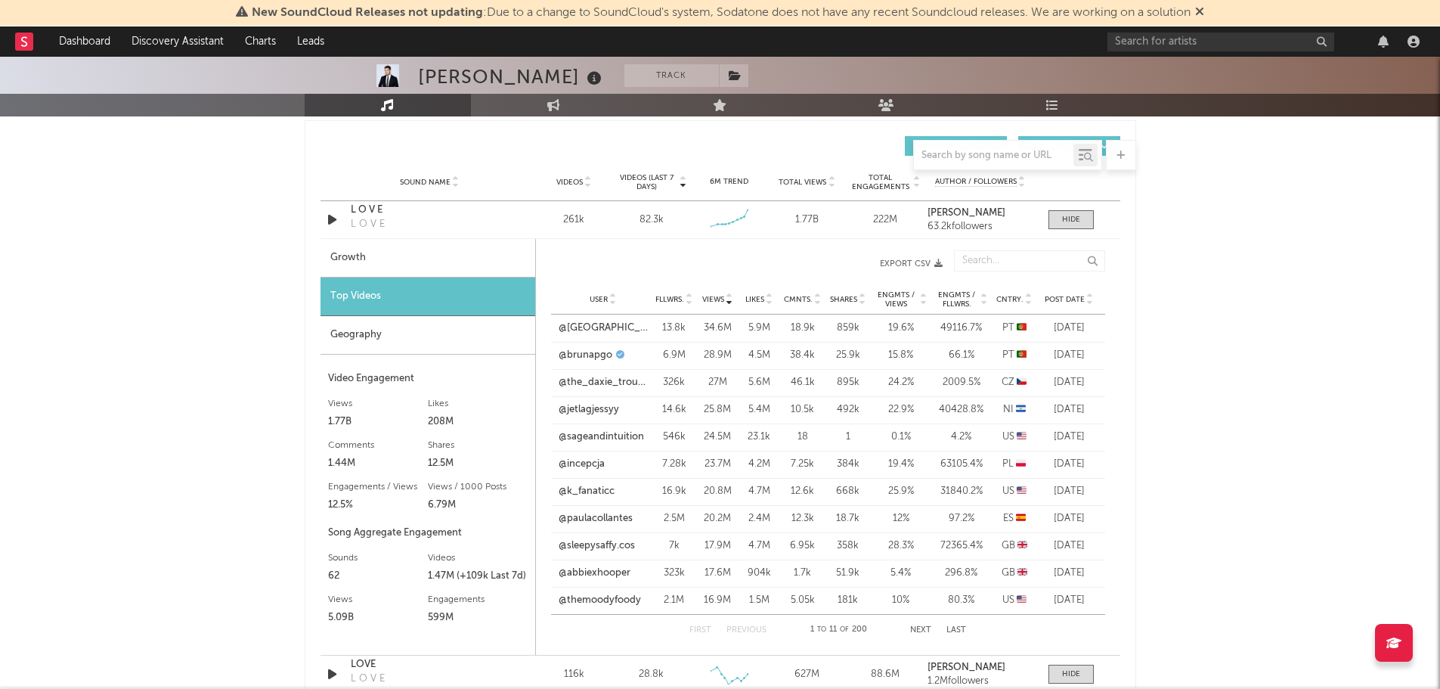
click at [431, 266] on div "Growth" at bounding box center [428, 258] width 215 height 39
select select "6m"
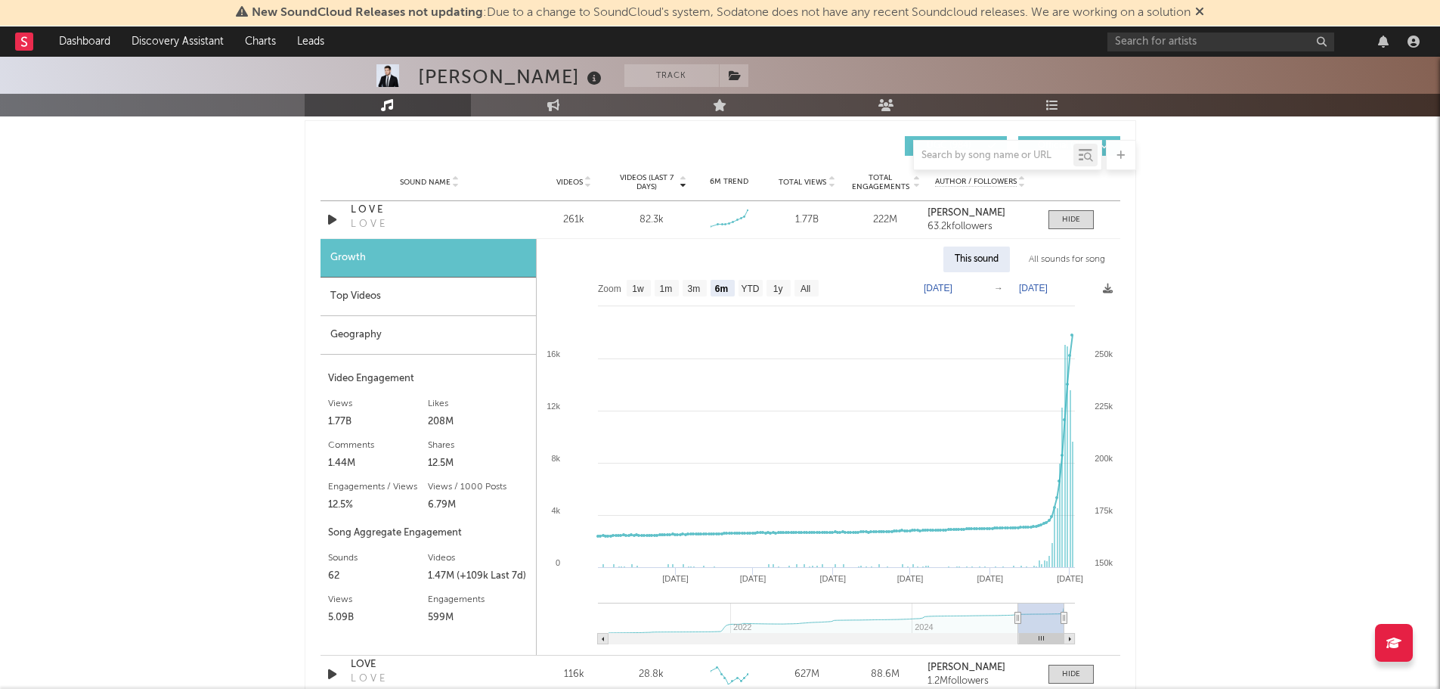
click at [420, 296] on div "Top Videos" at bounding box center [429, 297] width 216 height 39
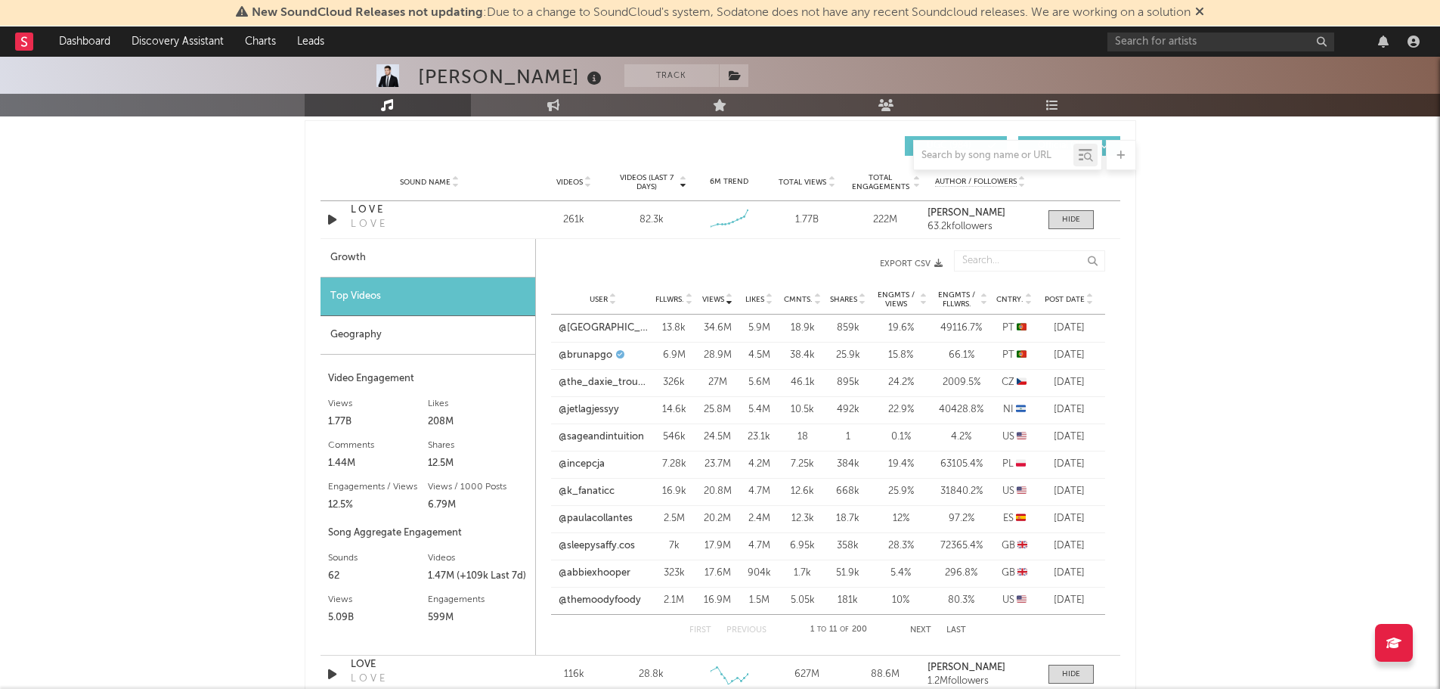
click at [414, 338] on div "Geography" at bounding box center [428, 335] width 215 height 39
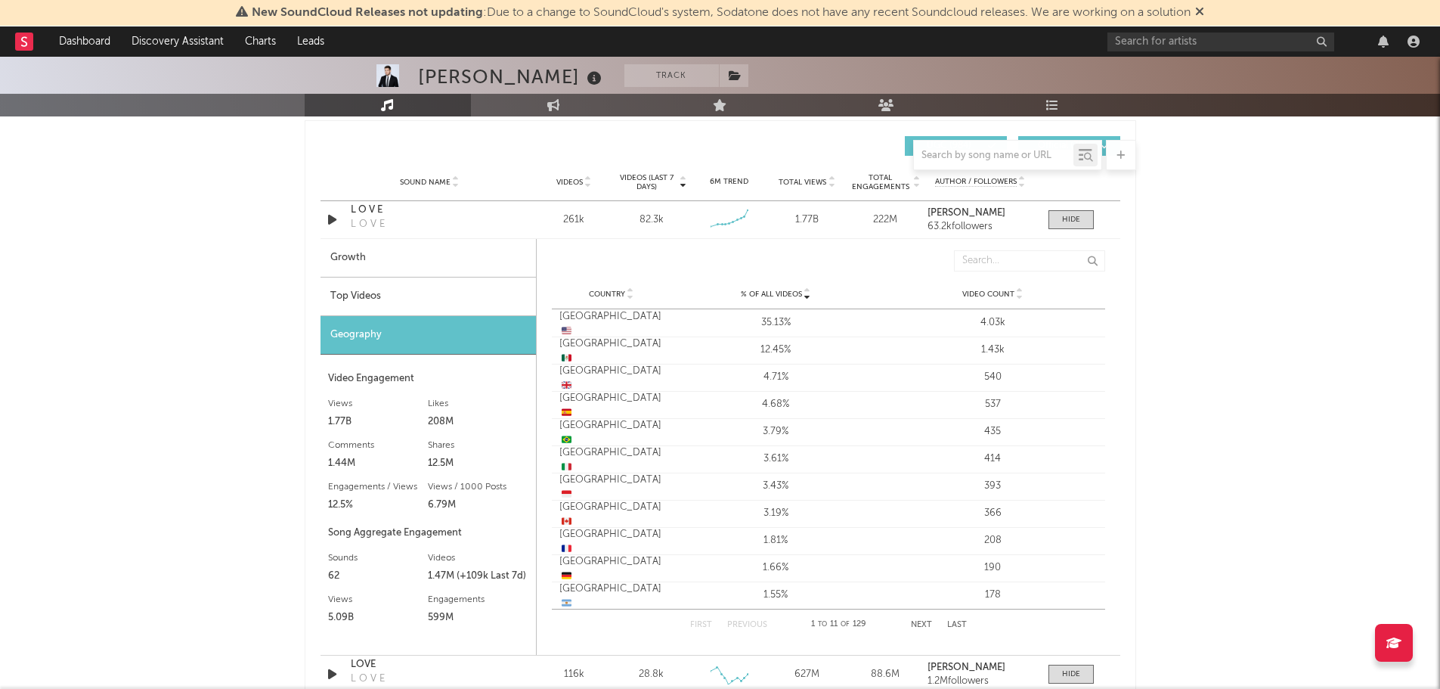
click at [410, 296] on div "Top Videos" at bounding box center [429, 297] width 216 height 39
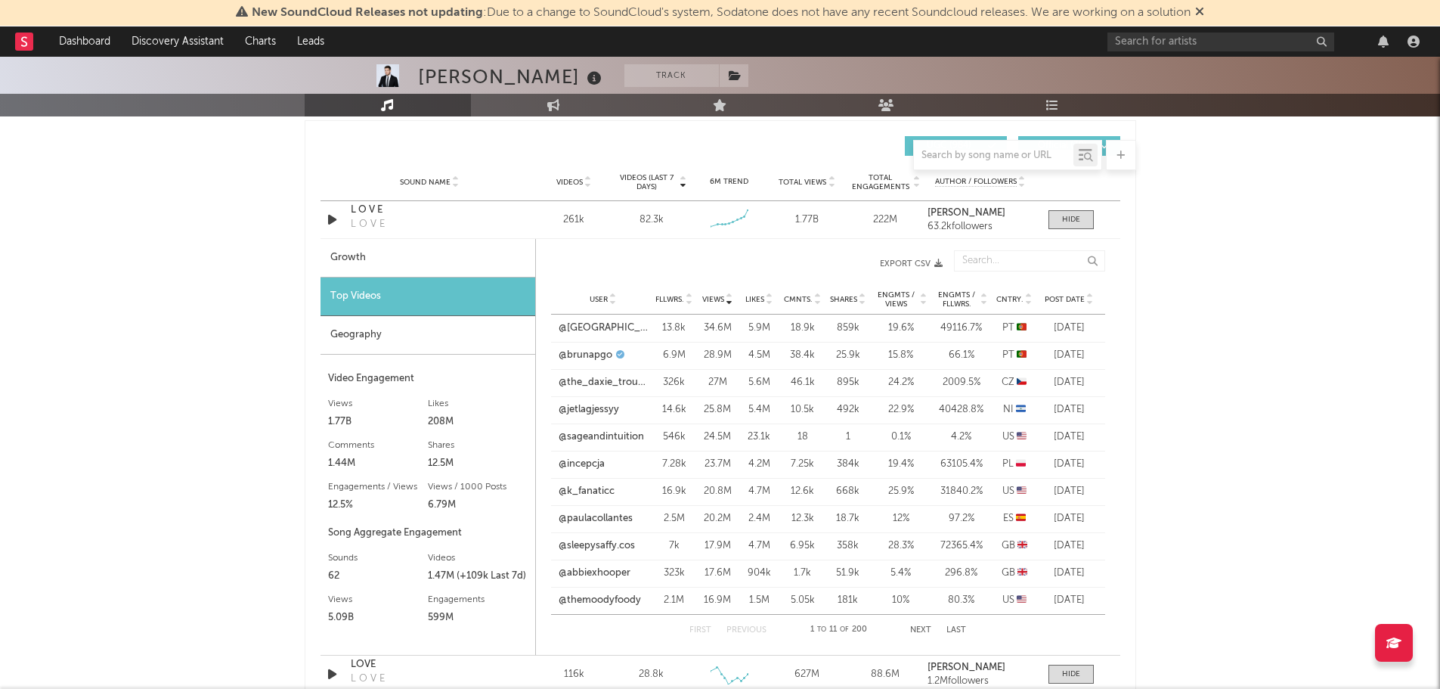
click at [1089, 299] on icon at bounding box center [1091, 302] width 8 height 6
click at [585, 328] on link "@iam.moana.inparis" at bounding box center [603, 328] width 89 height 15
click at [584, 358] on link "@larahchiang" at bounding box center [590, 355] width 62 height 15
click at [588, 374] on div "User @manjunamai Fllwrs. 161k Views 9.7M Likes 1.7M Cmnts. 2.59k Shares 148k En…" at bounding box center [828, 382] width 554 height 27
click at [590, 383] on link "@manjunamai" at bounding box center [591, 382] width 65 height 15
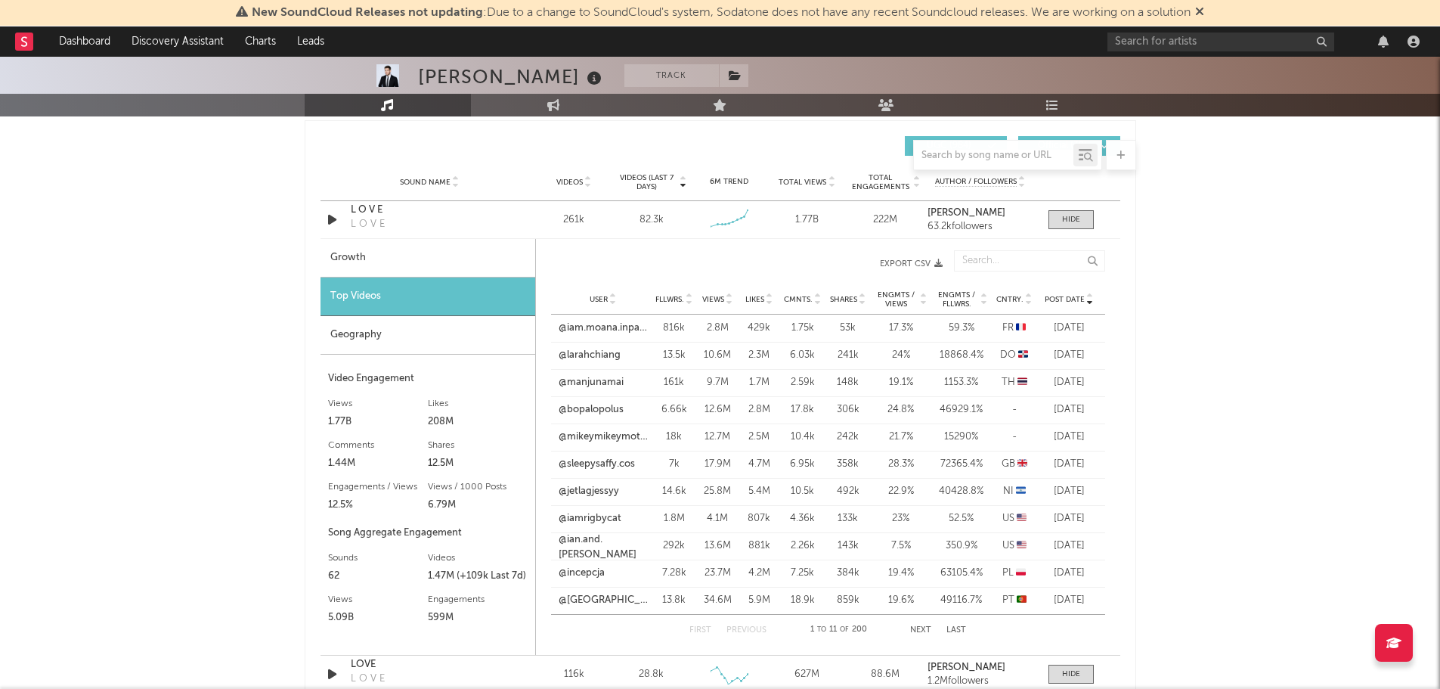
click at [350, 250] on div "Growth" at bounding box center [428, 258] width 215 height 39
select select "6m"
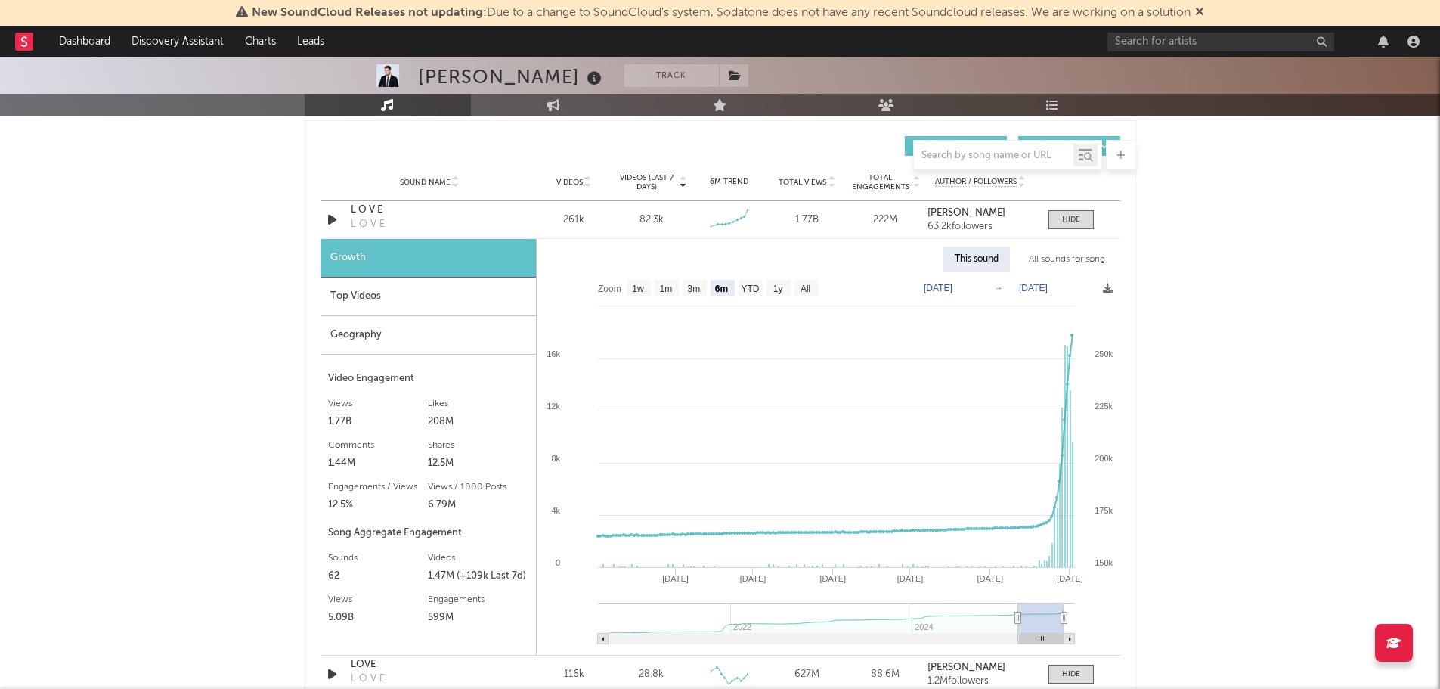
click at [352, 290] on div "Top Videos" at bounding box center [429, 297] width 216 height 39
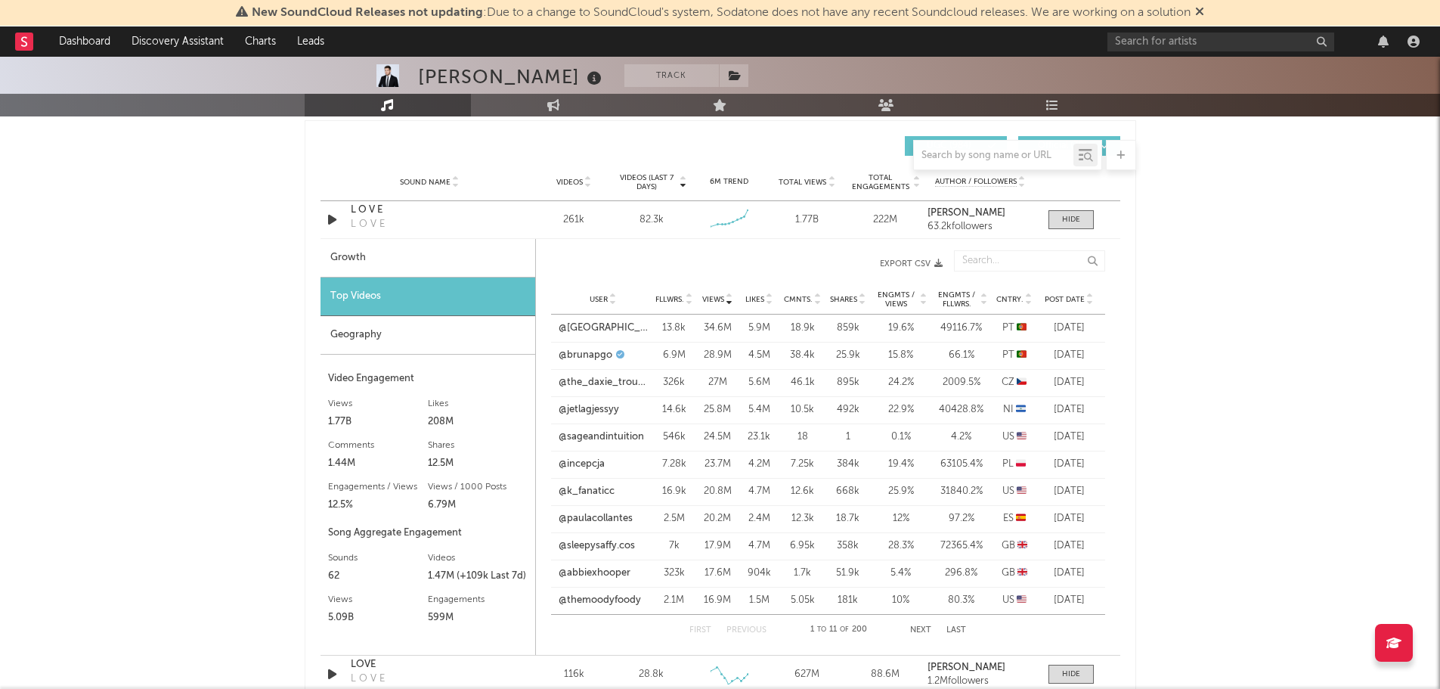
click at [1066, 303] on span "Post Date" at bounding box center [1065, 299] width 40 height 9
click at [590, 382] on link "@manjunamai" at bounding box center [591, 382] width 65 height 15
click at [580, 407] on link "@bopalopolus" at bounding box center [591, 409] width 65 height 15
click at [597, 439] on link "@mikeymikeymotocykey" at bounding box center [603, 436] width 89 height 15
click at [606, 434] on link "@mikeymikeymotocykey" at bounding box center [603, 436] width 89 height 15
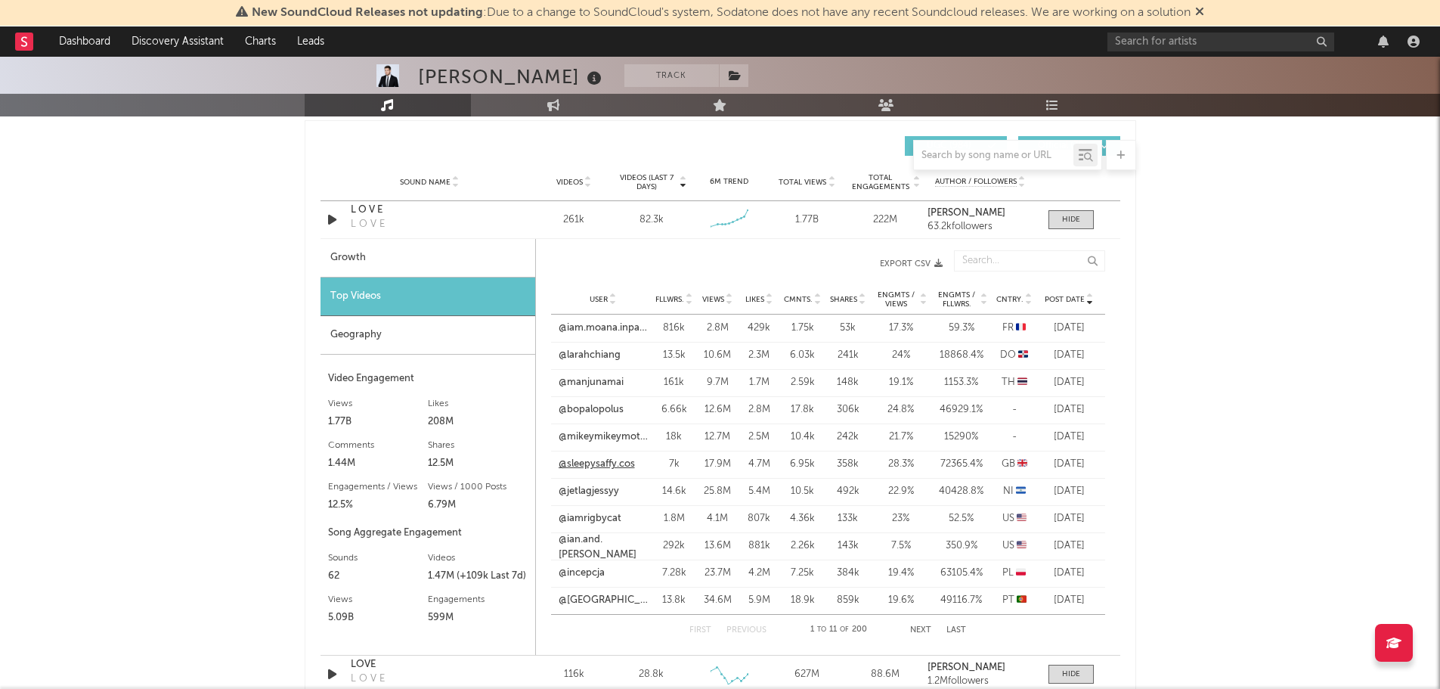
click at [597, 462] on link "@sleepysaffy.cos" at bounding box center [597, 464] width 76 height 15
click at [588, 515] on link "@iamrigbycat" at bounding box center [590, 518] width 63 height 15
click at [584, 355] on link "@larahchiang" at bounding box center [590, 355] width 62 height 15
click at [120, 314] on div "[PERSON_NAME] Track [GEOGRAPHIC_DATA] | Pop Edit Track Benchmark Summary 6,868,…" at bounding box center [720, 557] width 1440 height 3118
click at [340, 253] on div "Growth" at bounding box center [428, 258] width 215 height 39
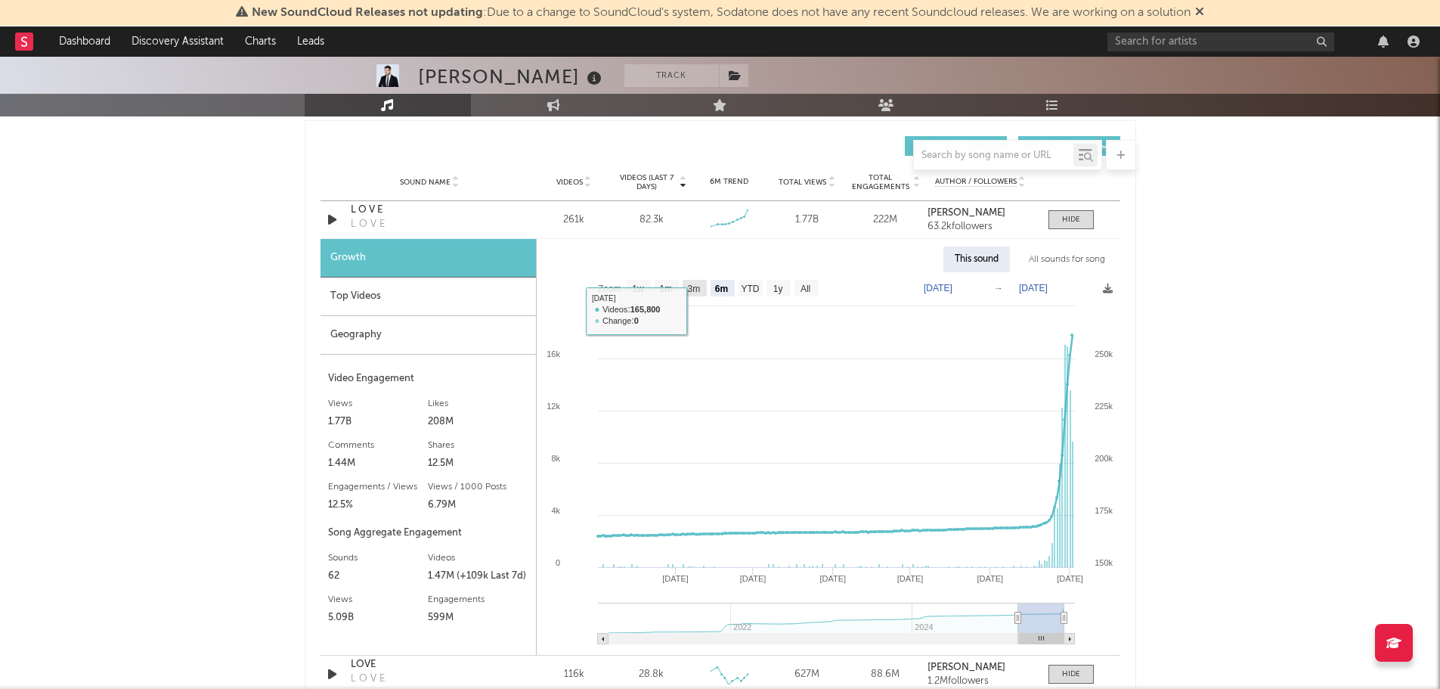
click at [693, 284] on text "3m" at bounding box center [693, 289] width 13 height 11
select select "3m"
type input "[DATE]"
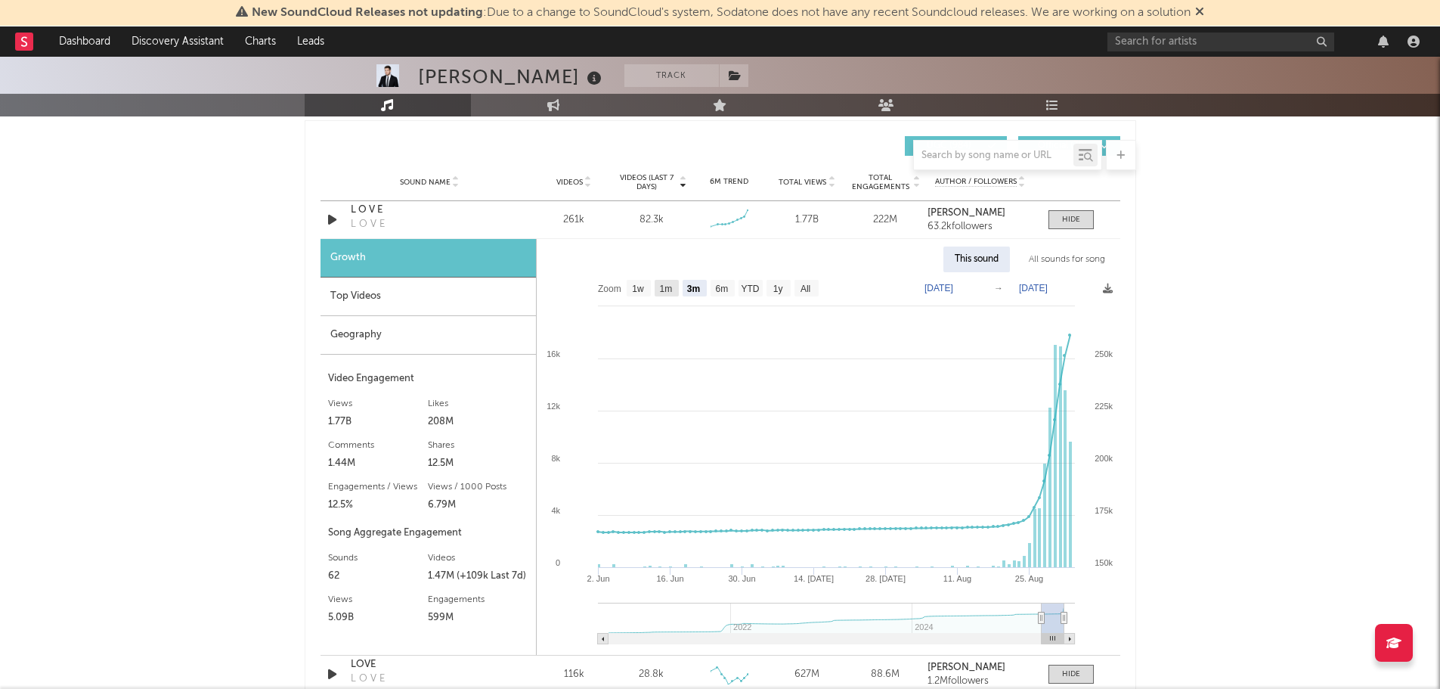
click at [667, 285] on text "1m" at bounding box center [665, 289] width 13 height 11
select select "1m"
type input "[DATE]"
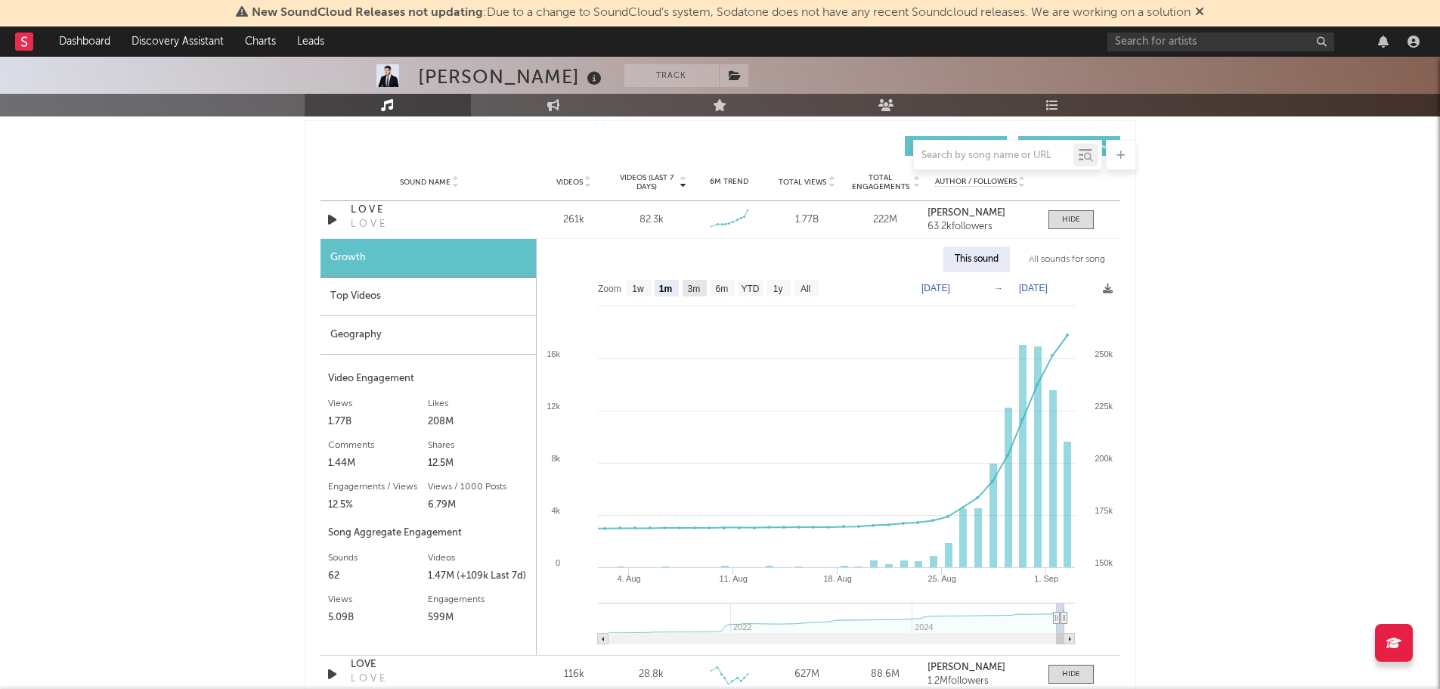
click at [689, 285] on text "3m" at bounding box center [693, 289] width 13 height 11
select select "3m"
type input "[DATE]"
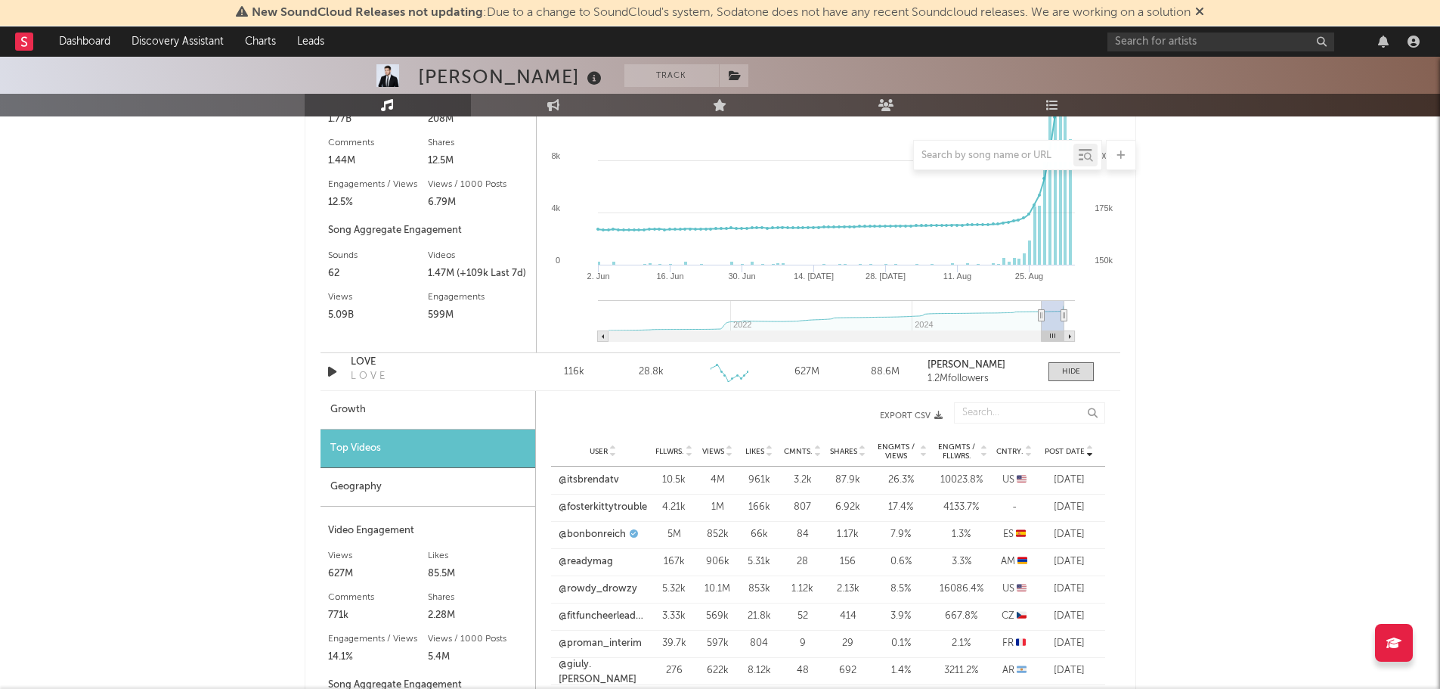
scroll to position [1512, 0]
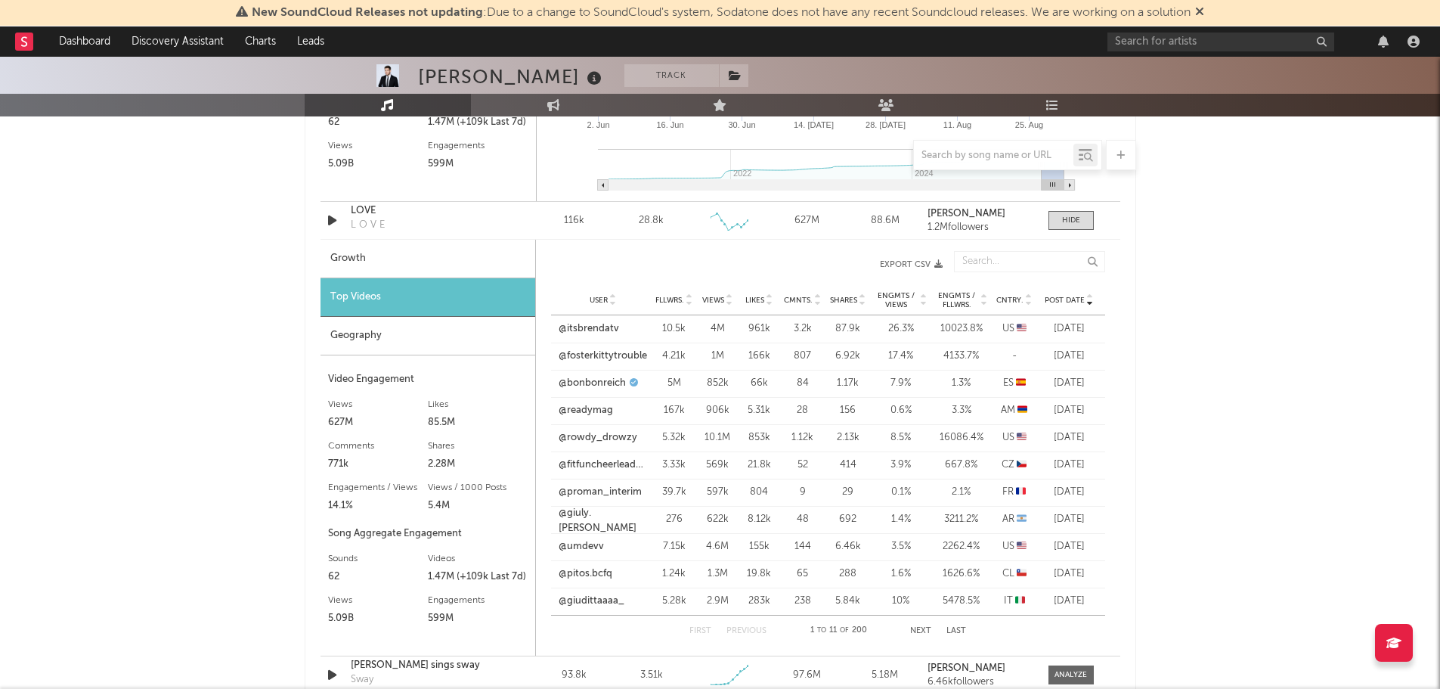
click at [371, 341] on div "Geography" at bounding box center [428, 336] width 215 height 39
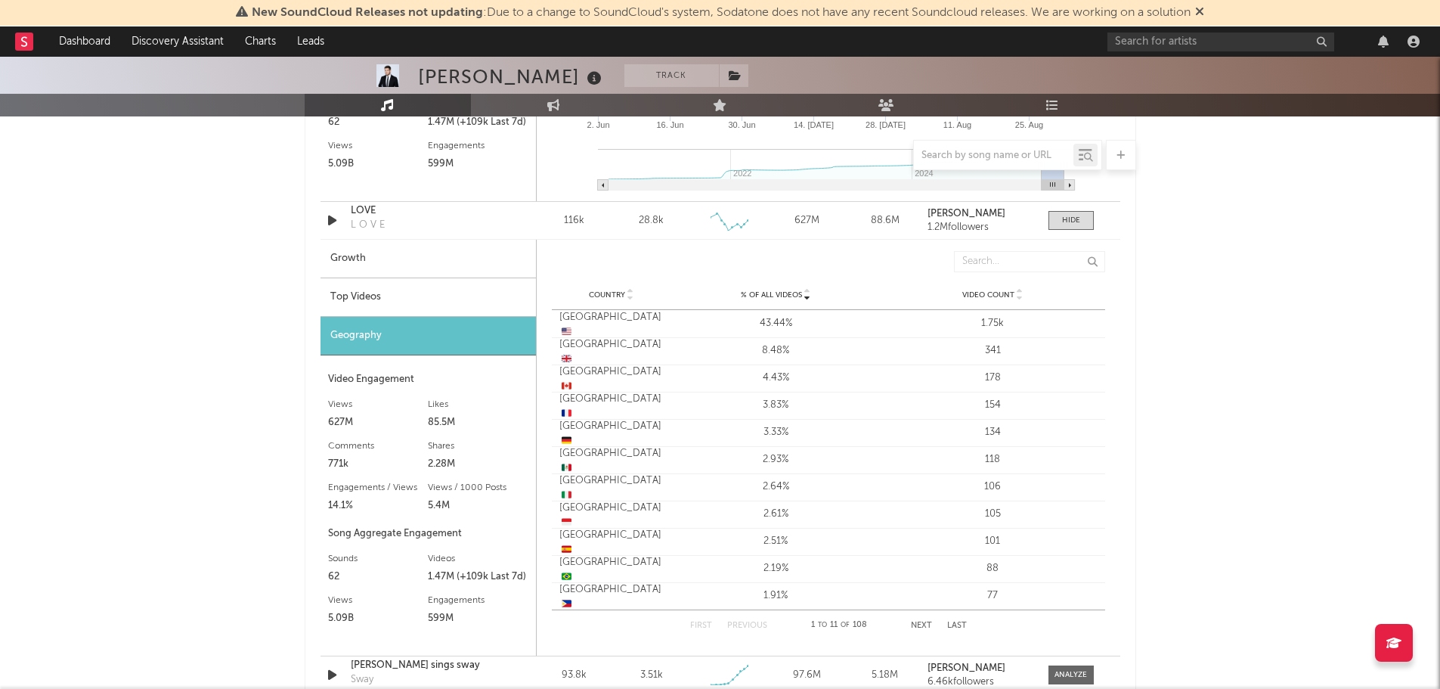
scroll to position [1664, 0]
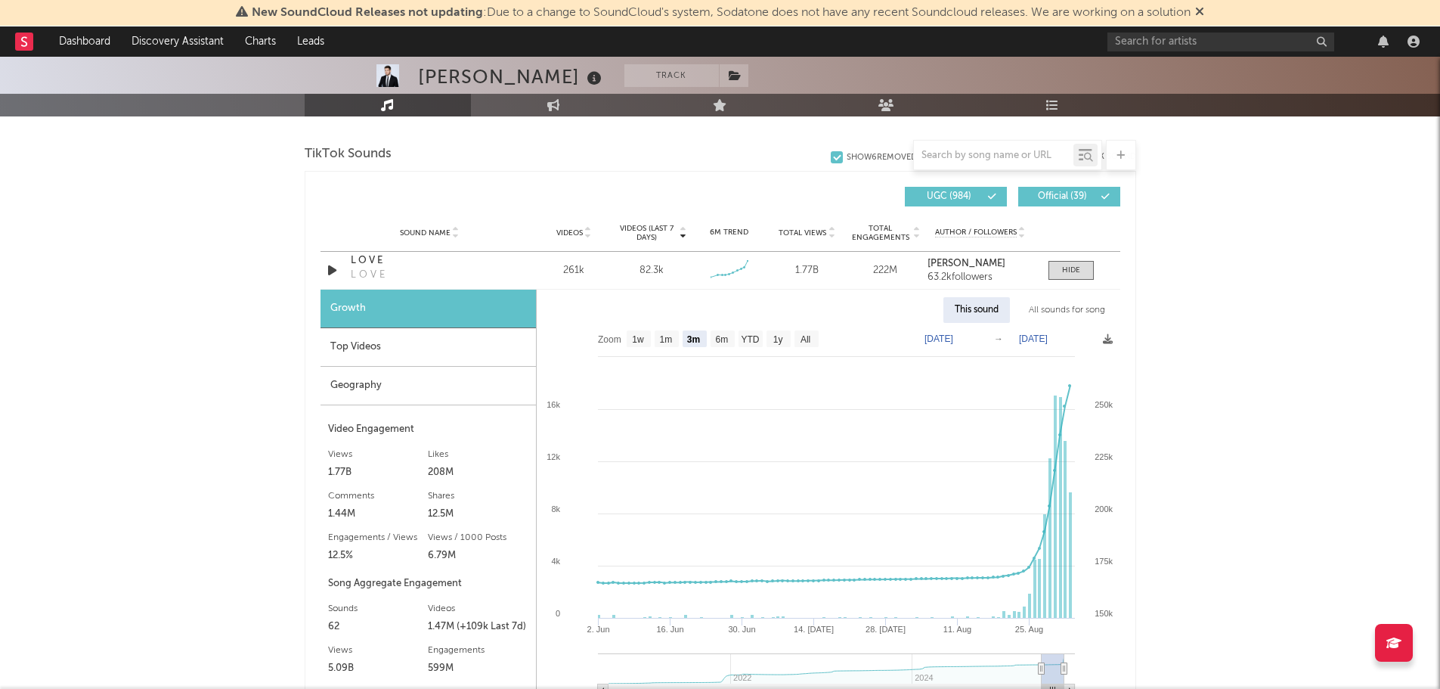
scroll to position [1059, 0]
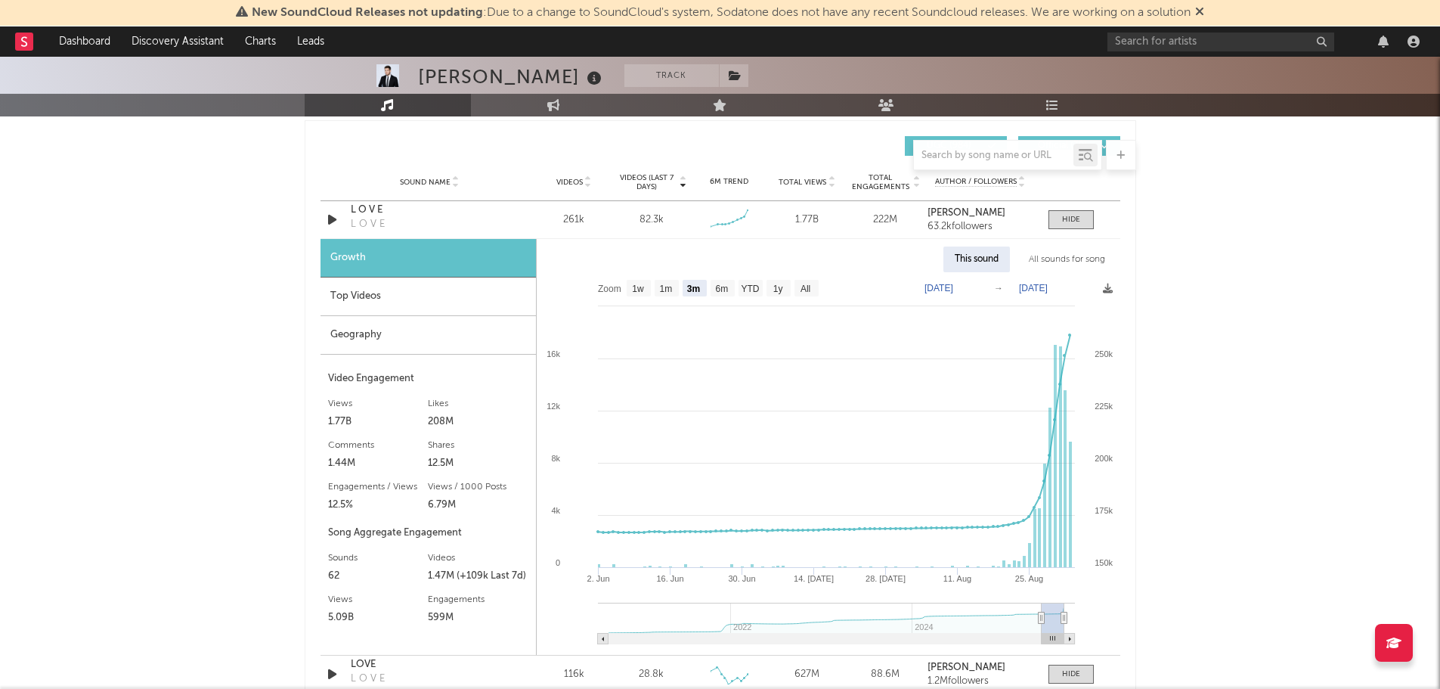
click at [228, 277] on div "[PERSON_NAME] Track [GEOGRAPHIC_DATA] | Pop Edit Track Benchmark Summary 6,868,…" at bounding box center [720, 557] width 1440 height 3118
click at [1192, 324] on div "[PERSON_NAME] Track [GEOGRAPHIC_DATA] | Pop Edit Track Benchmark Summary 6,868,…" at bounding box center [720, 557] width 1440 height 3118
click at [1214, 422] on div "[PERSON_NAME] Track [GEOGRAPHIC_DATA] | Pop Edit Track Benchmark Summary 6,868,…" at bounding box center [720, 557] width 1440 height 3118
click at [374, 301] on div "Top Videos" at bounding box center [429, 297] width 216 height 39
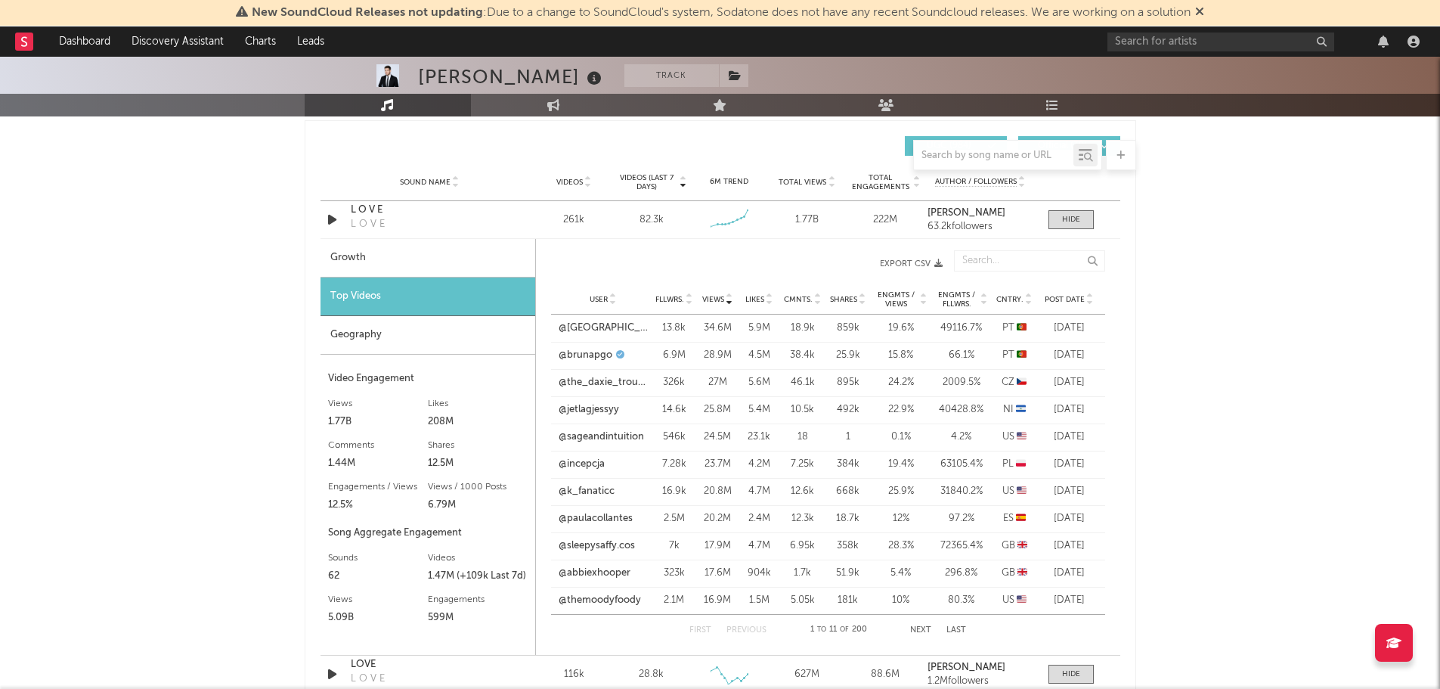
click at [1284, 357] on div "[PERSON_NAME] Track [GEOGRAPHIC_DATA] | Pop Edit Track Benchmark Summary 6,868,…" at bounding box center [720, 557] width 1440 height 3118
click at [1087, 299] on icon at bounding box center [1091, 302] width 8 height 6
click at [1180, 314] on div "[PERSON_NAME] Track [GEOGRAPHIC_DATA] | Pop Edit Track Benchmark Summary 6,868,…" at bounding box center [720, 557] width 1440 height 3118
click at [585, 356] on link "@larahchiang" at bounding box center [590, 355] width 62 height 15
